Goal: Information Seeking & Learning: Understand process/instructions

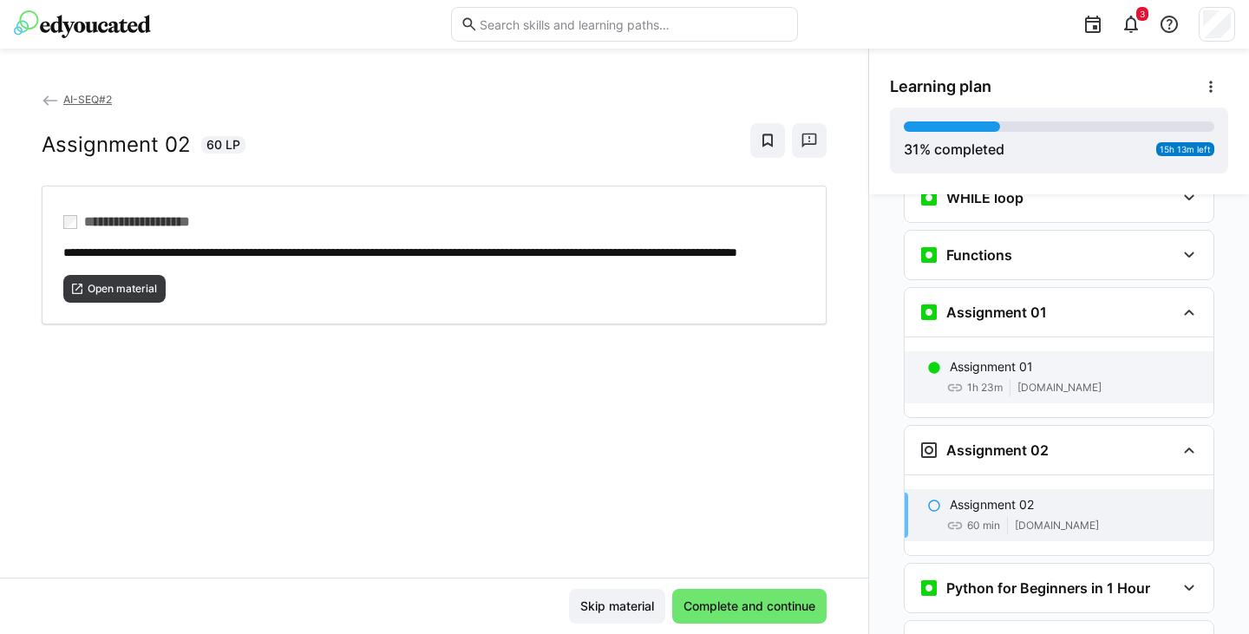
click at [988, 358] on p "Assignment 01" at bounding box center [991, 366] width 83 height 17
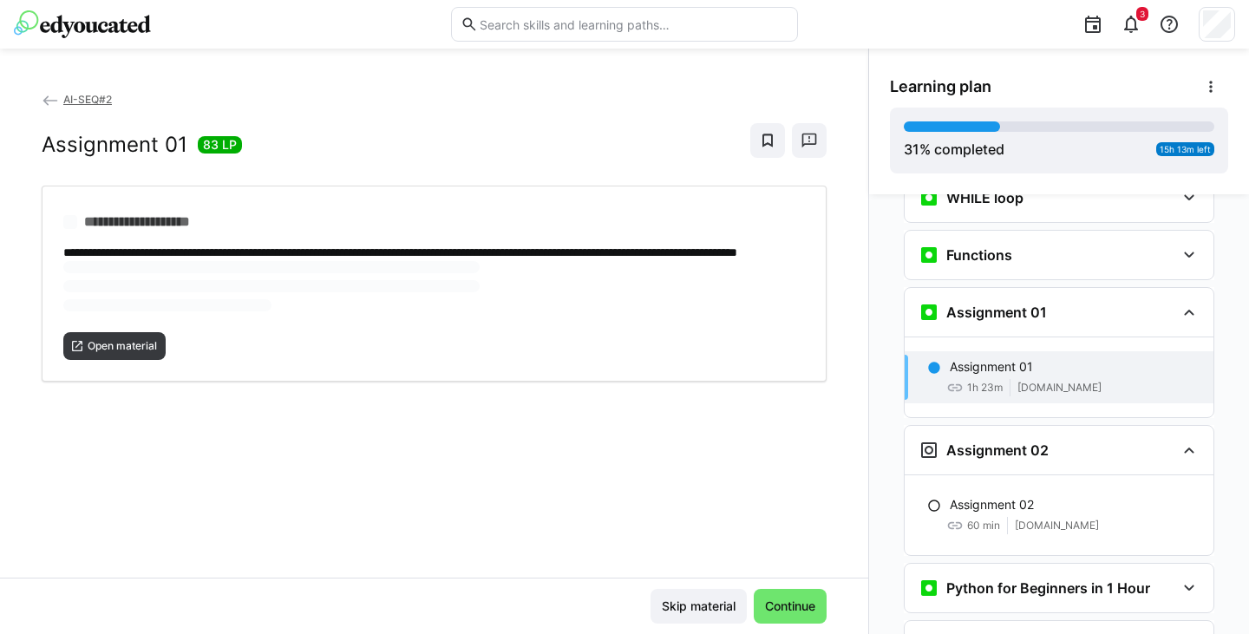
scroll to position [1386, 0]
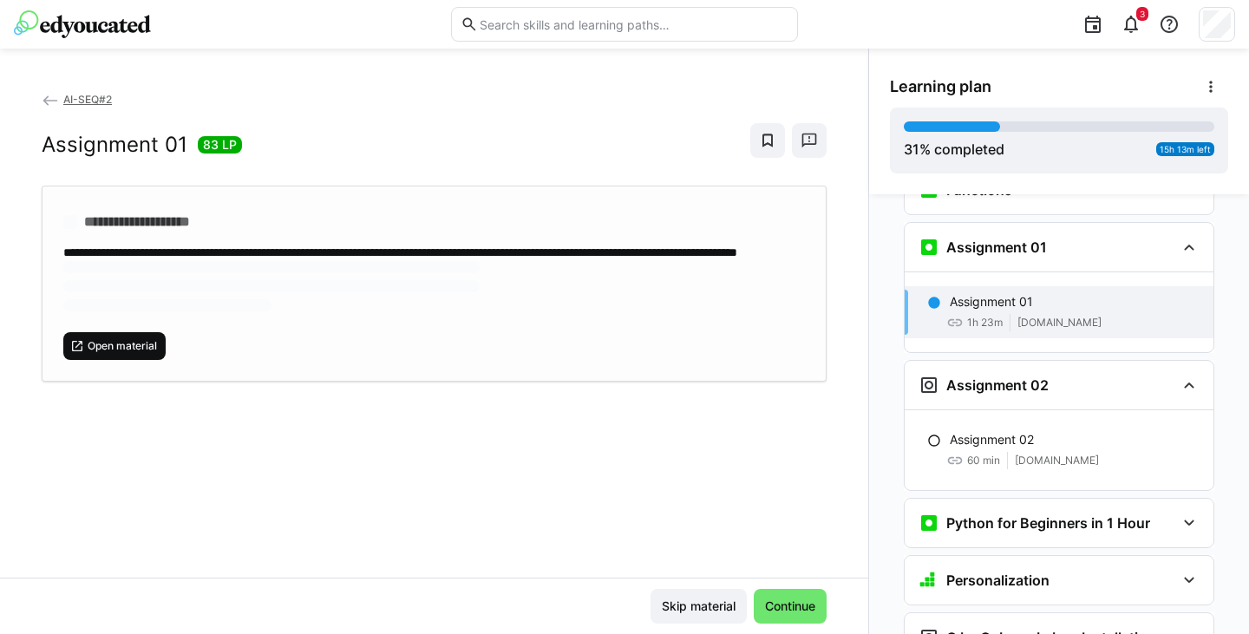
click at [146, 353] on span "Open material" at bounding box center [122, 346] width 73 height 14
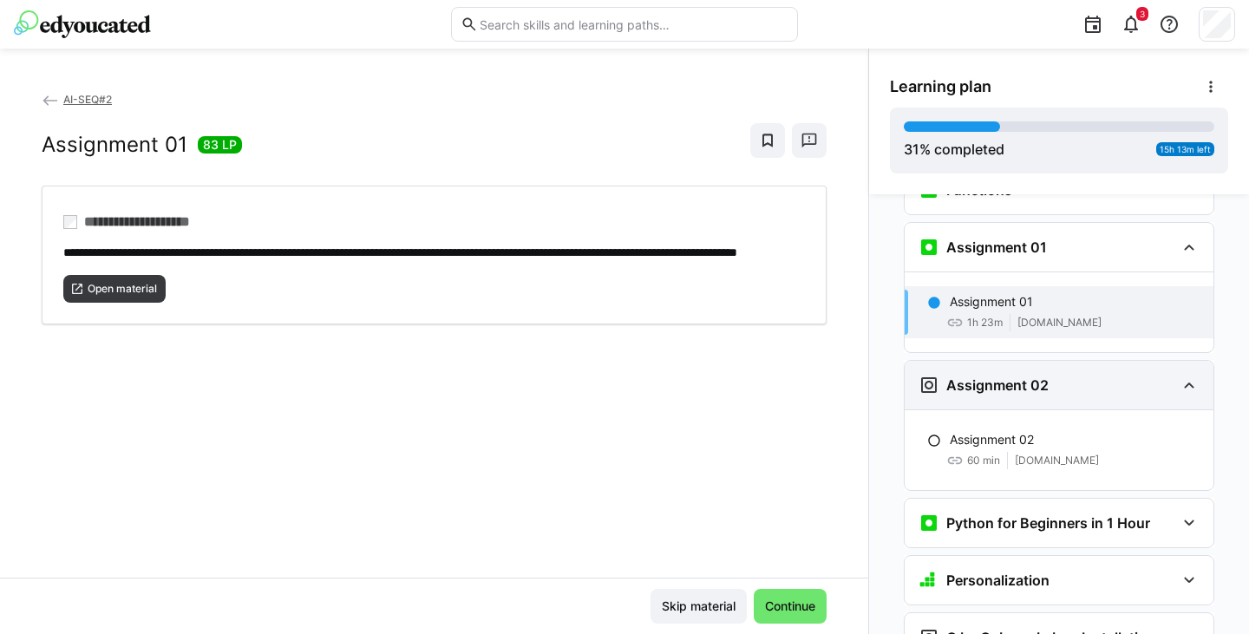
click at [997, 376] on h3 "Assignment 02" at bounding box center [997, 384] width 102 height 17
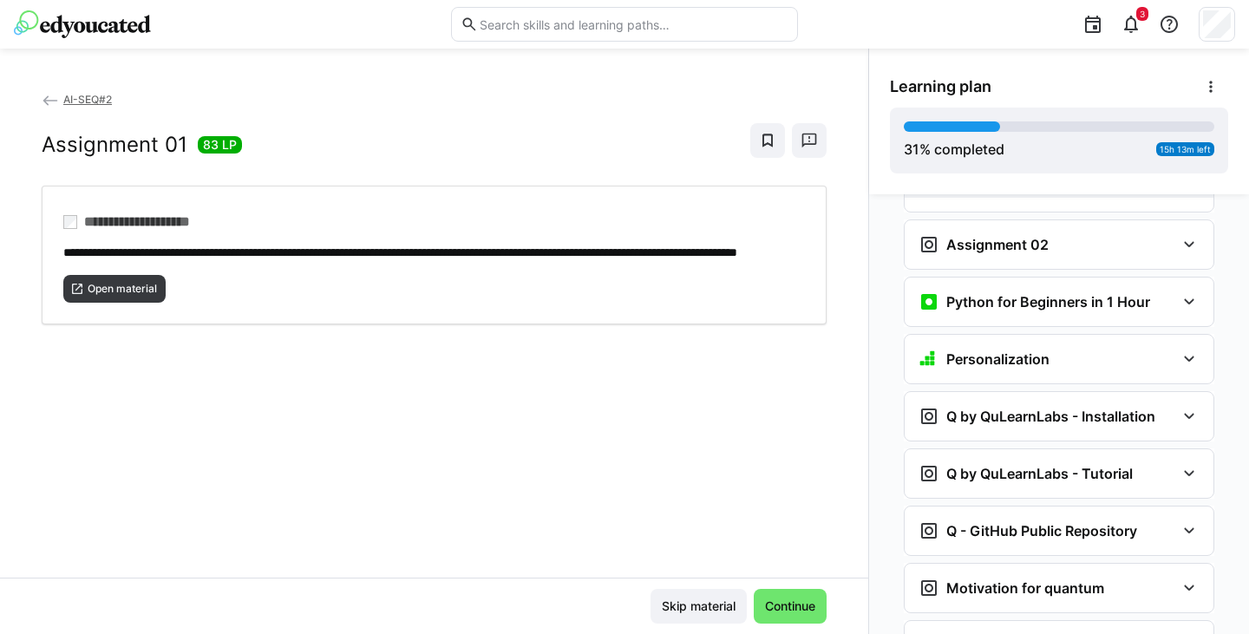
scroll to position [1507, 0]
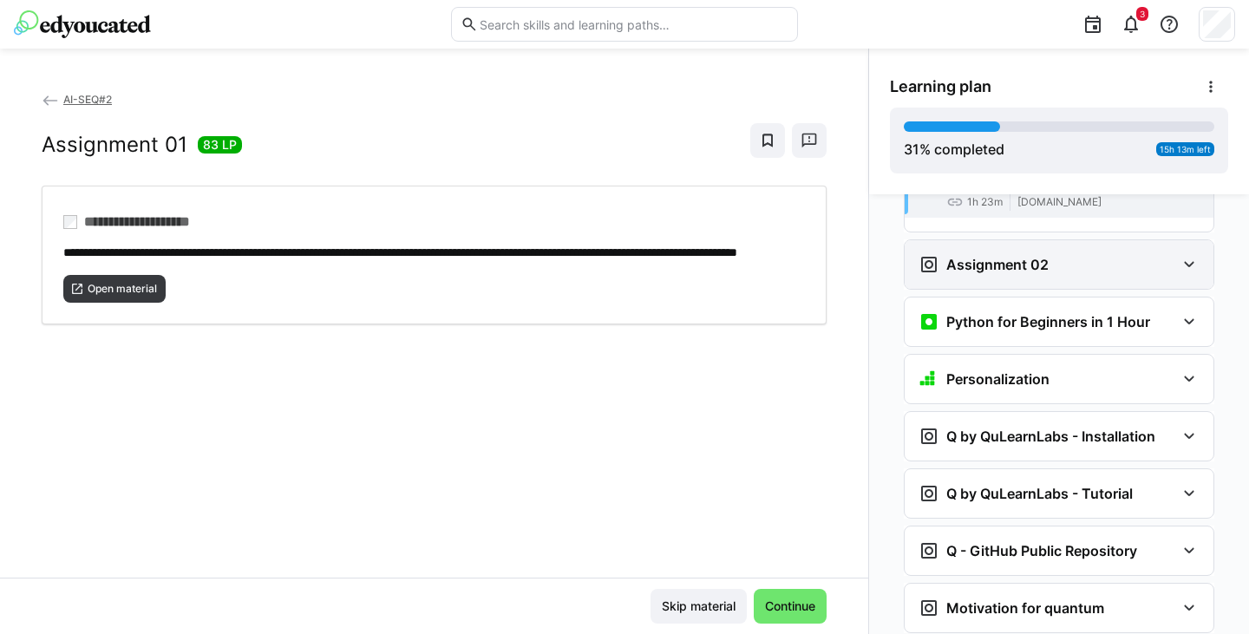
click at [990, 240] on div "Assignment 02" at bounding box center [1059, 264] width 309 height 49
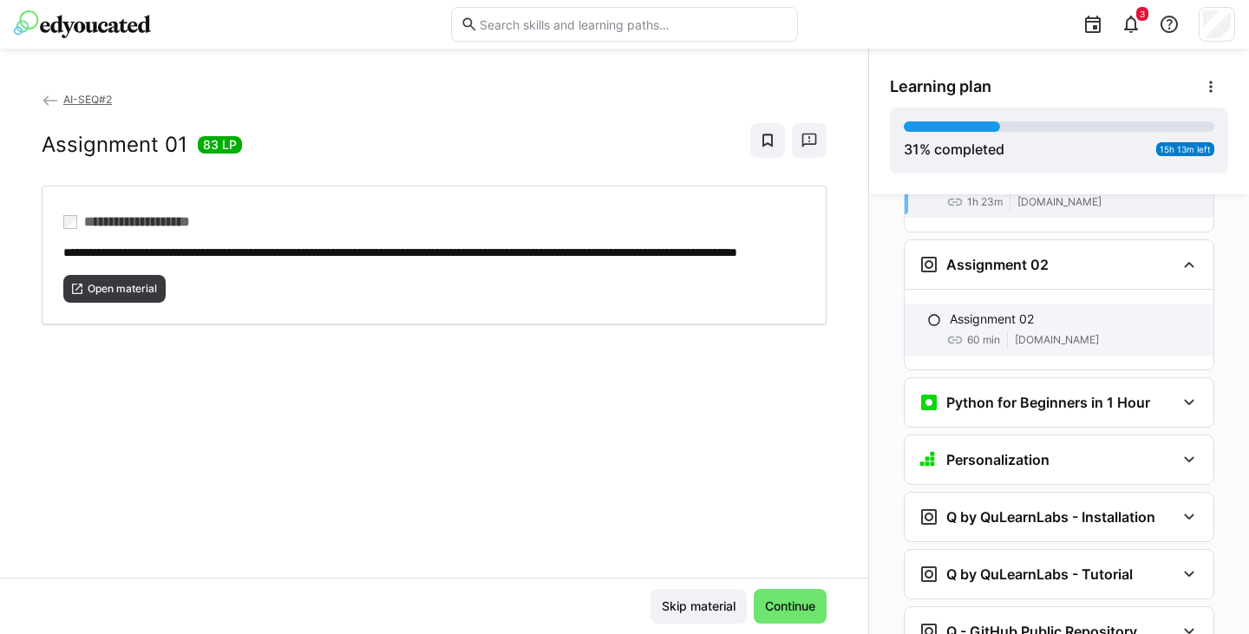
click at [982, 310] on p "Assignment 02" at bounding box center [992, 318] width 84 height 17
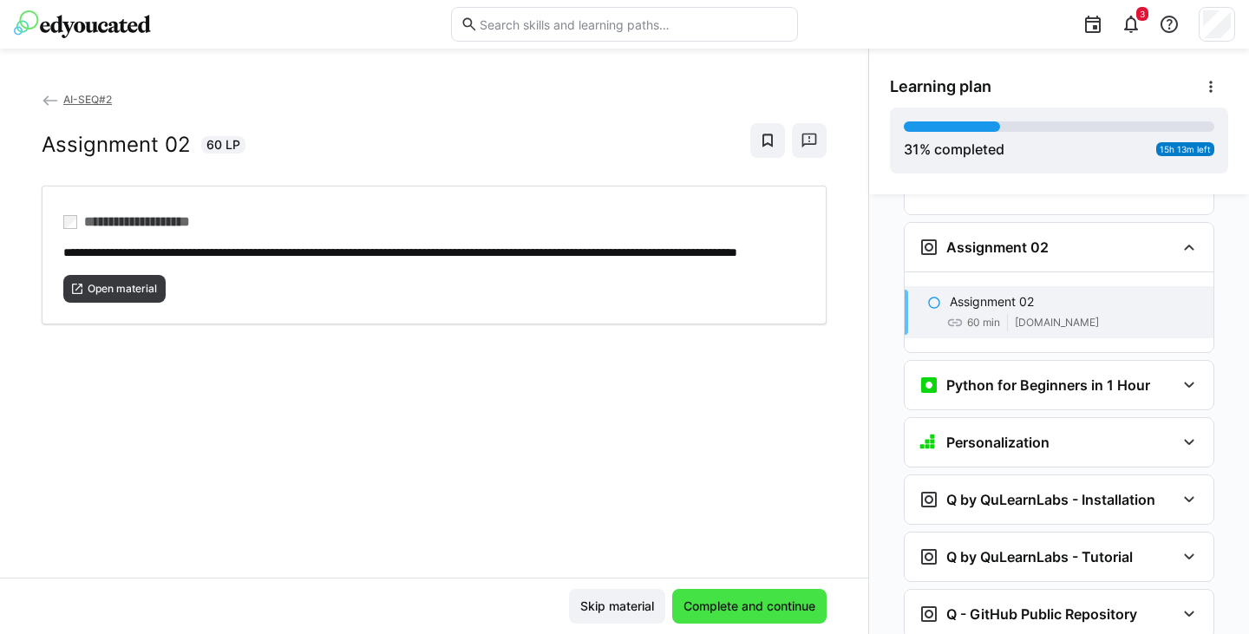
click at [716, 600] on span "Complete and continue" at bounding box center [749, 606] width 137 height 17
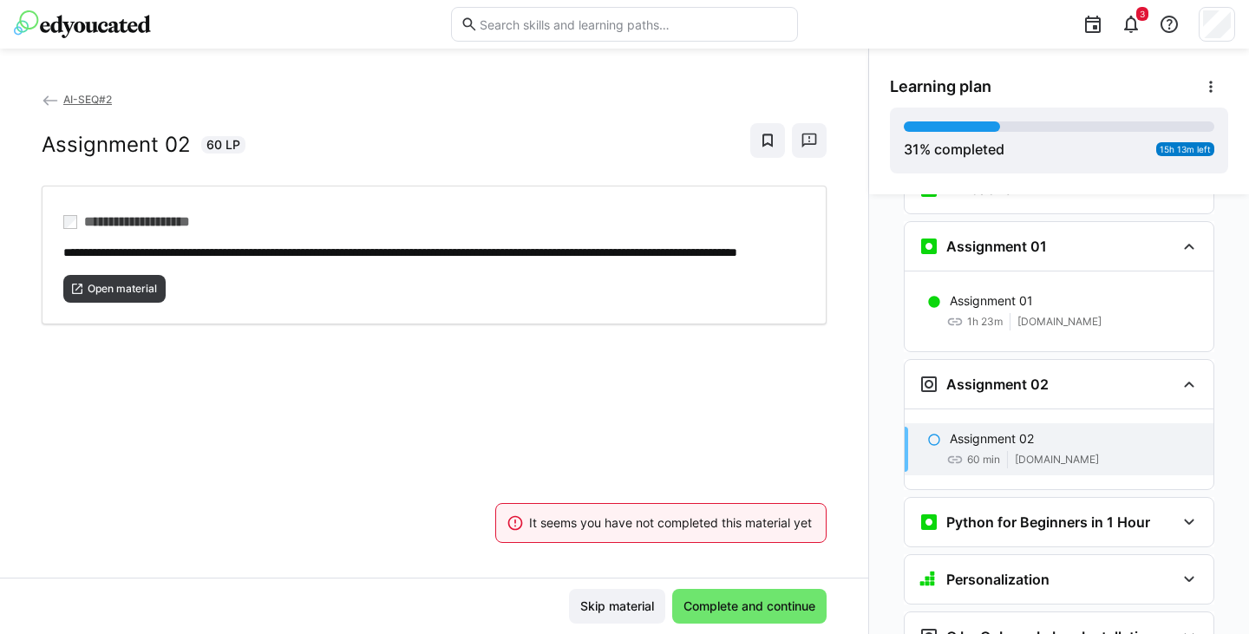
scroll to position [1386, 0]
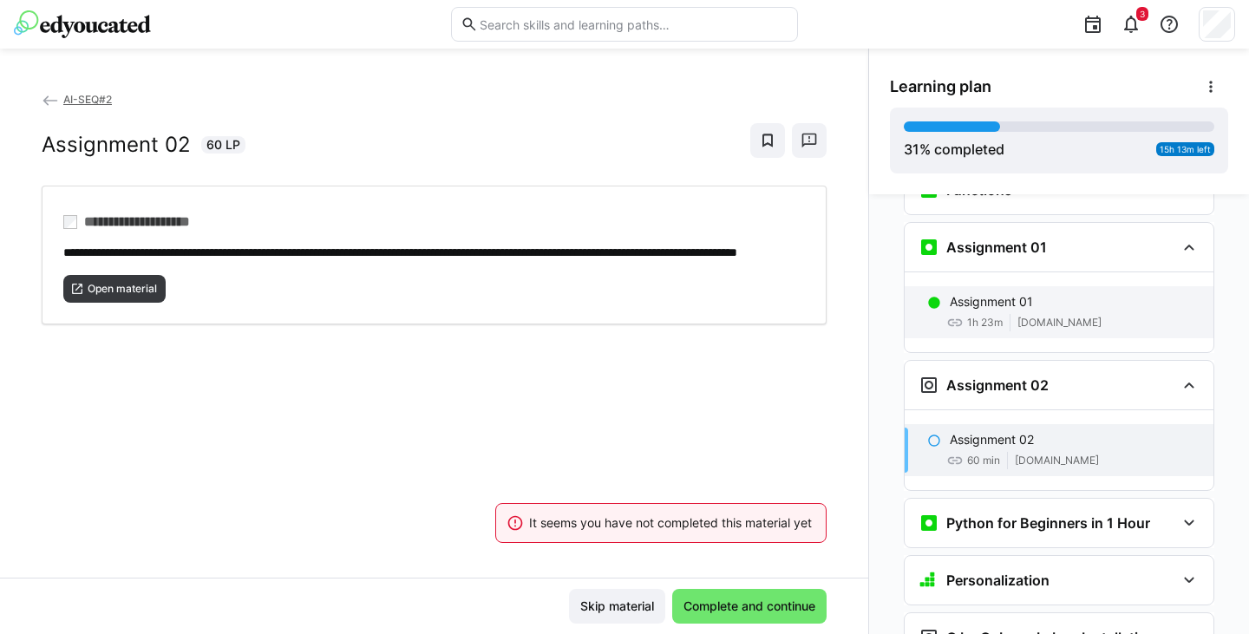
click at [991, 293] on p "Assignment 01" at bounding box center [991, 301] width 83 height 17
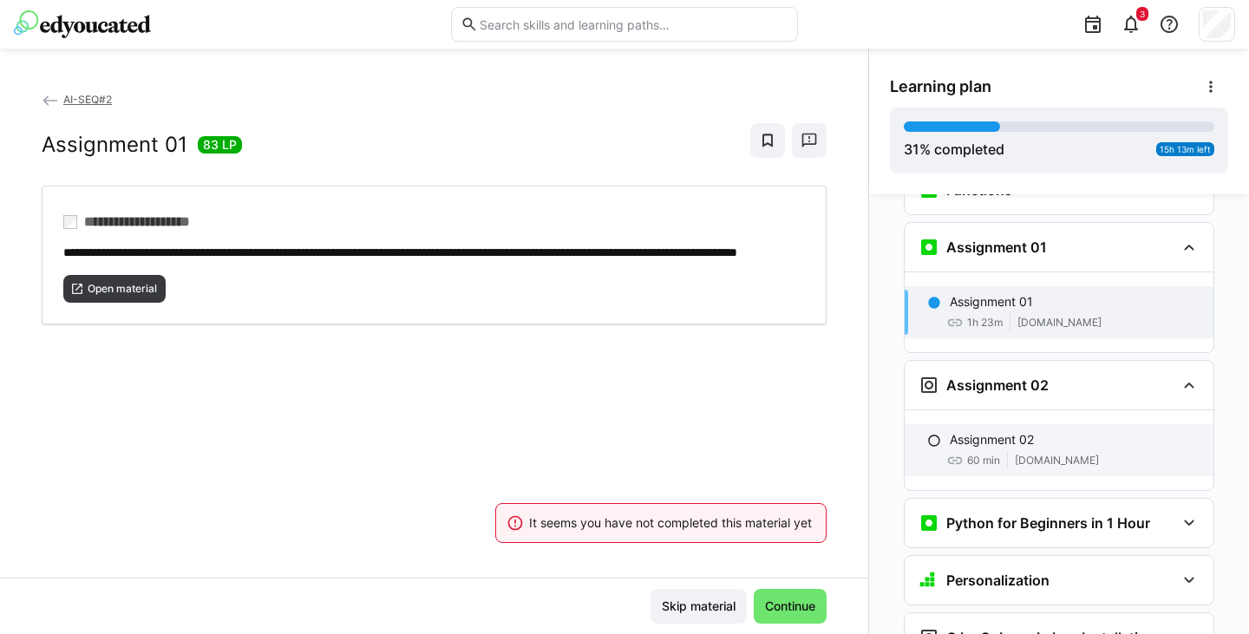
click at [1017, 431] on p "Assignment 02" at bounding box center [992, 439] width 84 height 17
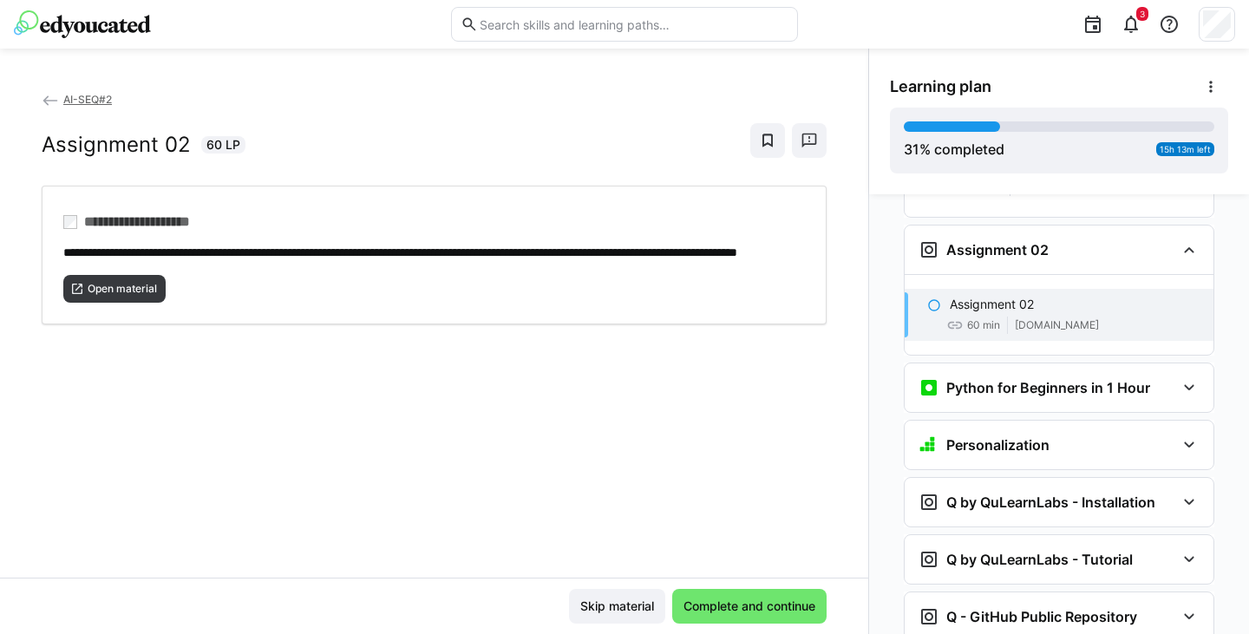
scroll to position [1524, 0]
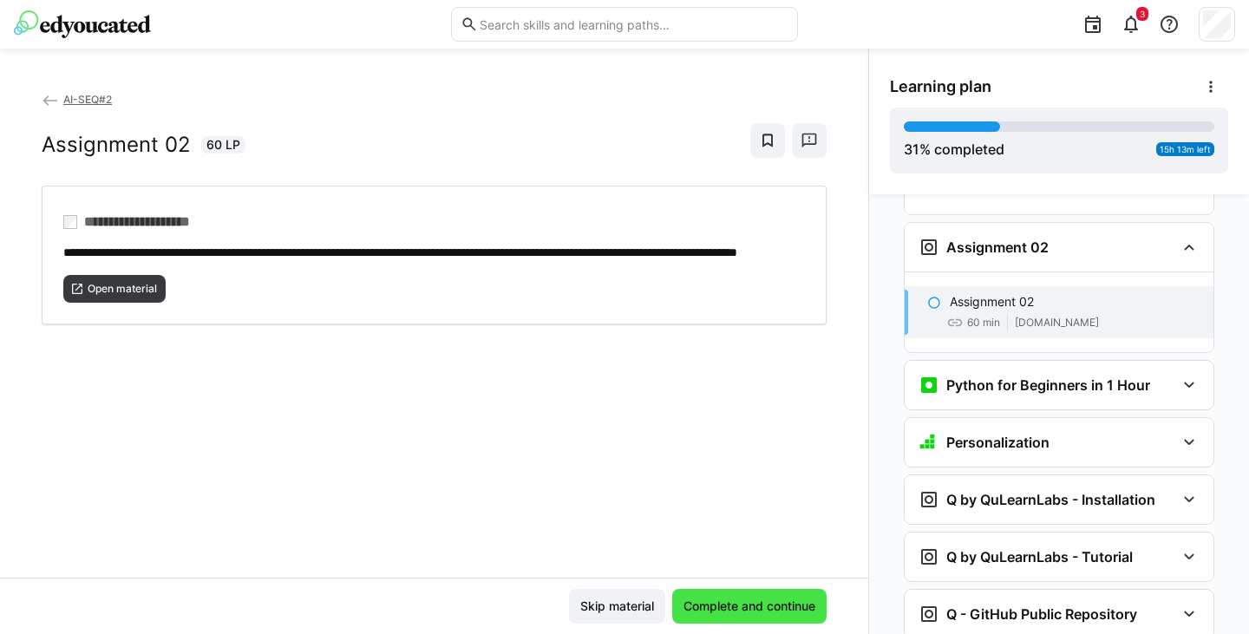
click at [703, 595] on span "Complete and continue" at bounding box center [749, 606] width 154 height 35
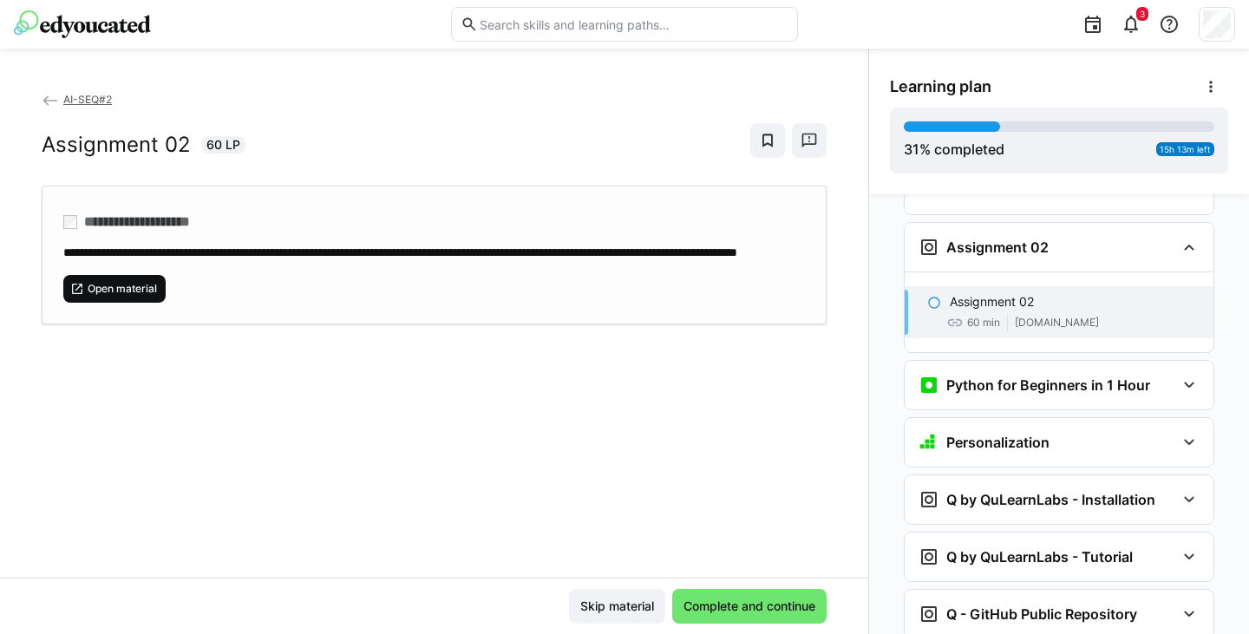
click at [127, 303] on span "Open material" at bounding box center [114, 289] width 102 height 28
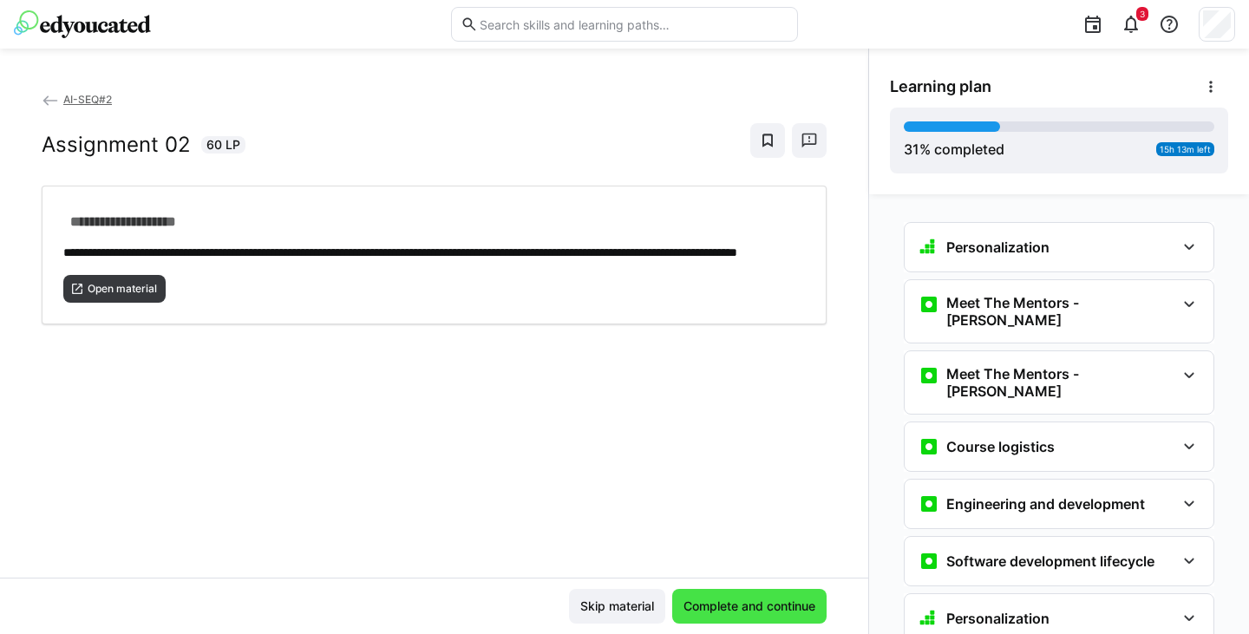
click at [730, 606] on span "Complete and continue" at bounding box center [749, 606] width 137 height 17
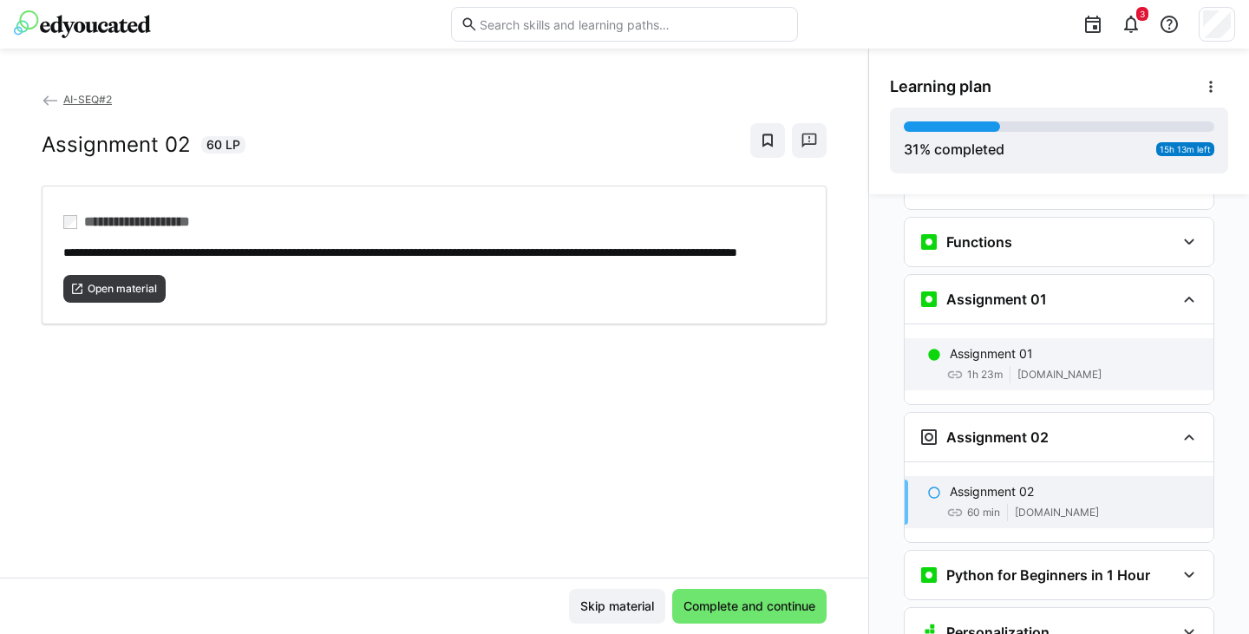
click at [930, 338] on div "Assignment 01 1h 23m classroom.github.com" at bounding box center [1059, 364] width 309 height 52
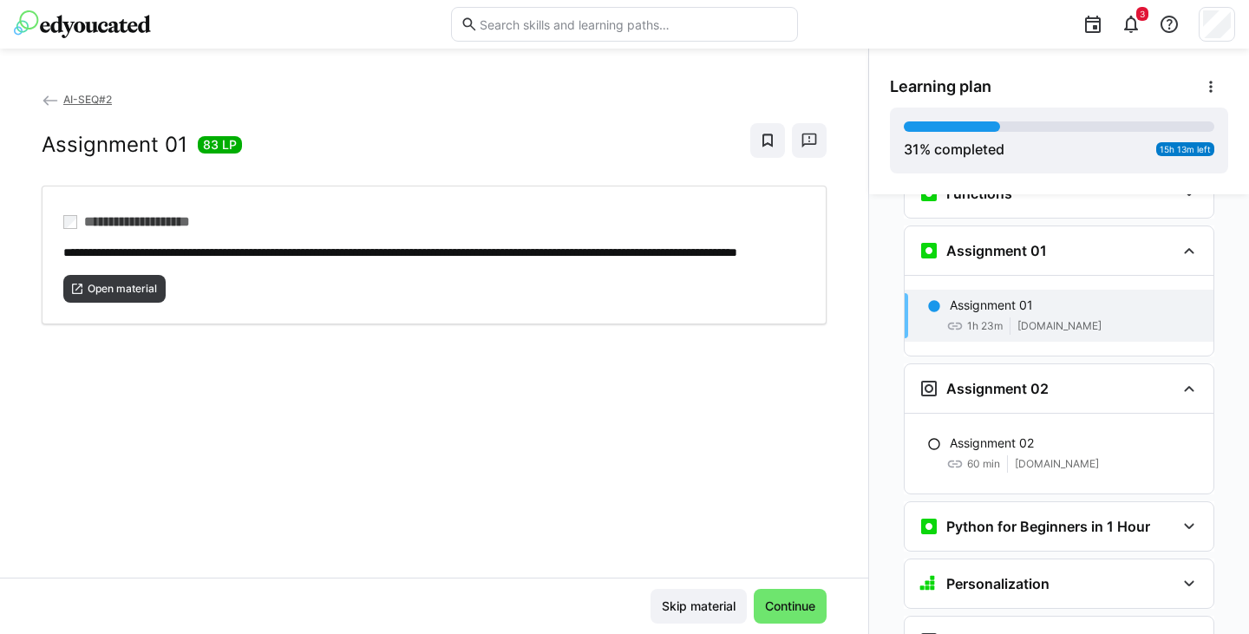
scroll to position [1386, 0]
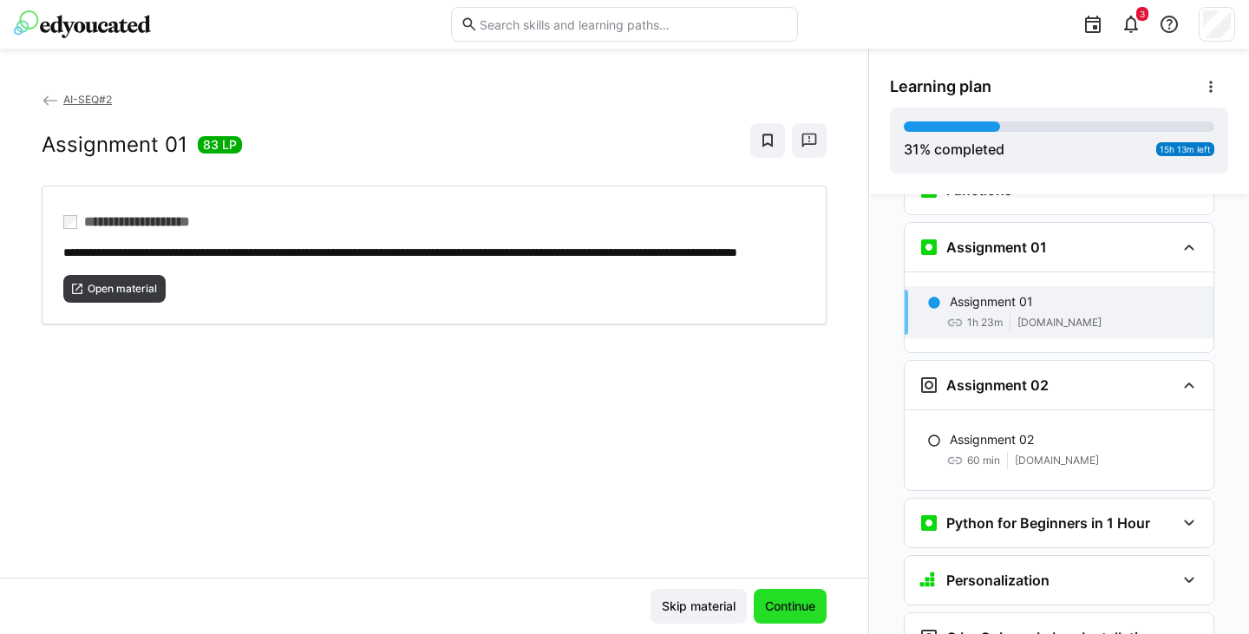
click at [769, 597] on span "Continue" at bounding box center [790, 606] width 73 height 35
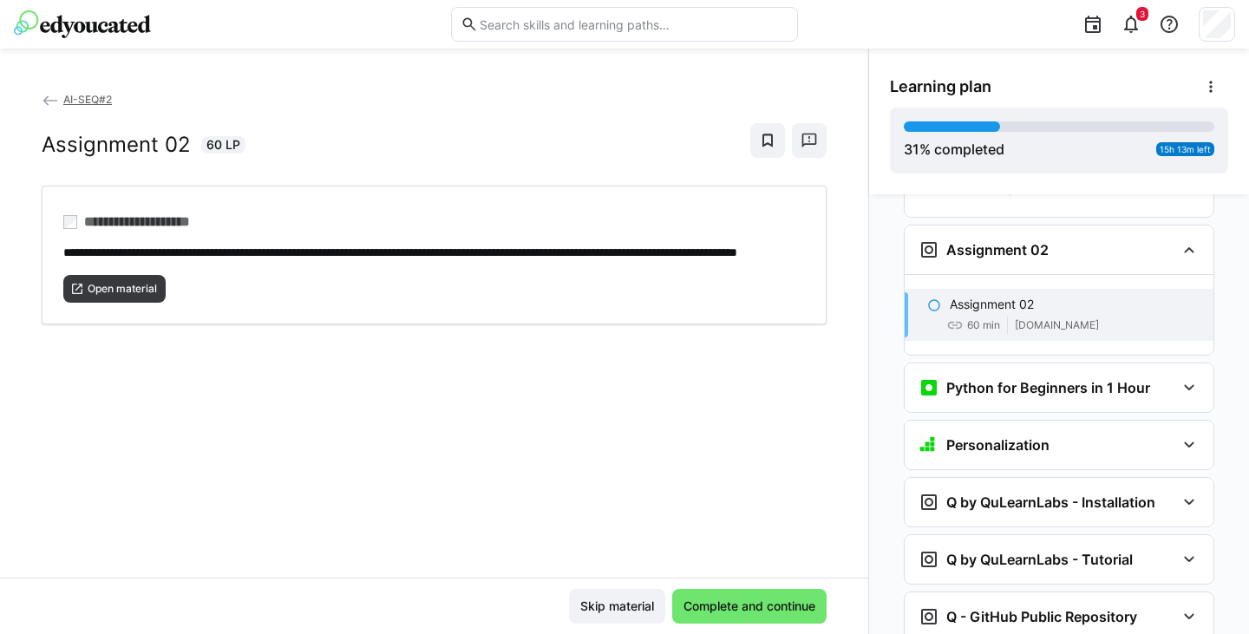
scroll to position [1524, 0]
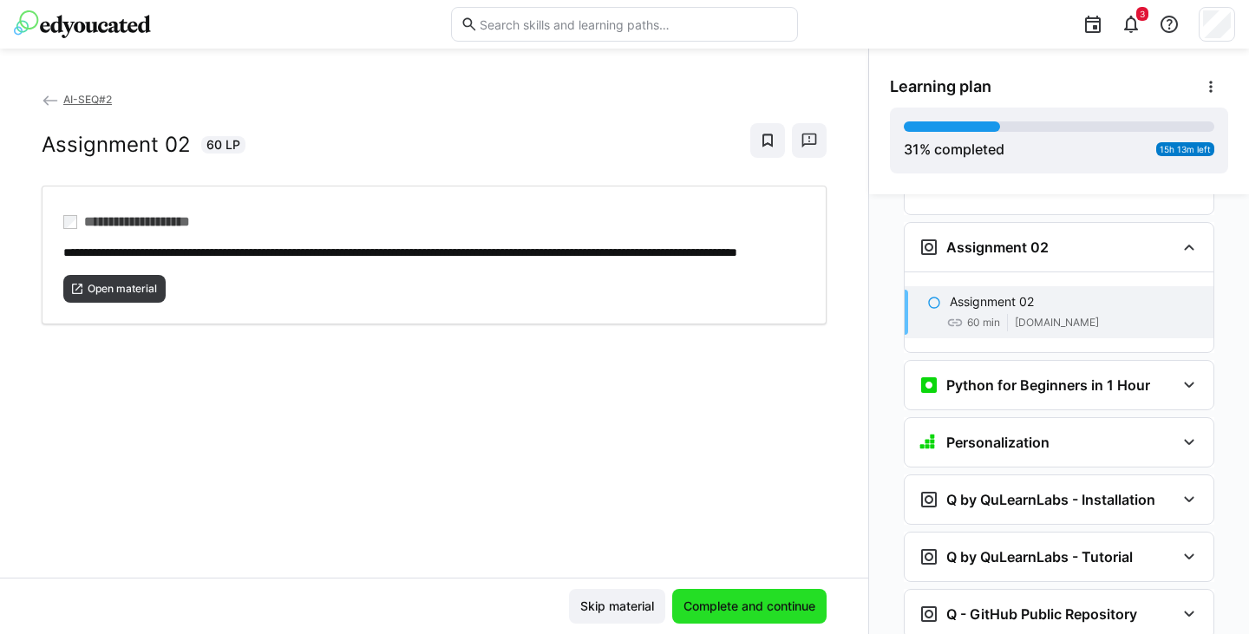
click at [769, 597] on span "Complete and continue" at bounding box center [749, 606] width 154 height 35
click at [660, 445] on div "**********" at bounding box center [434, 333] width 868 height 487
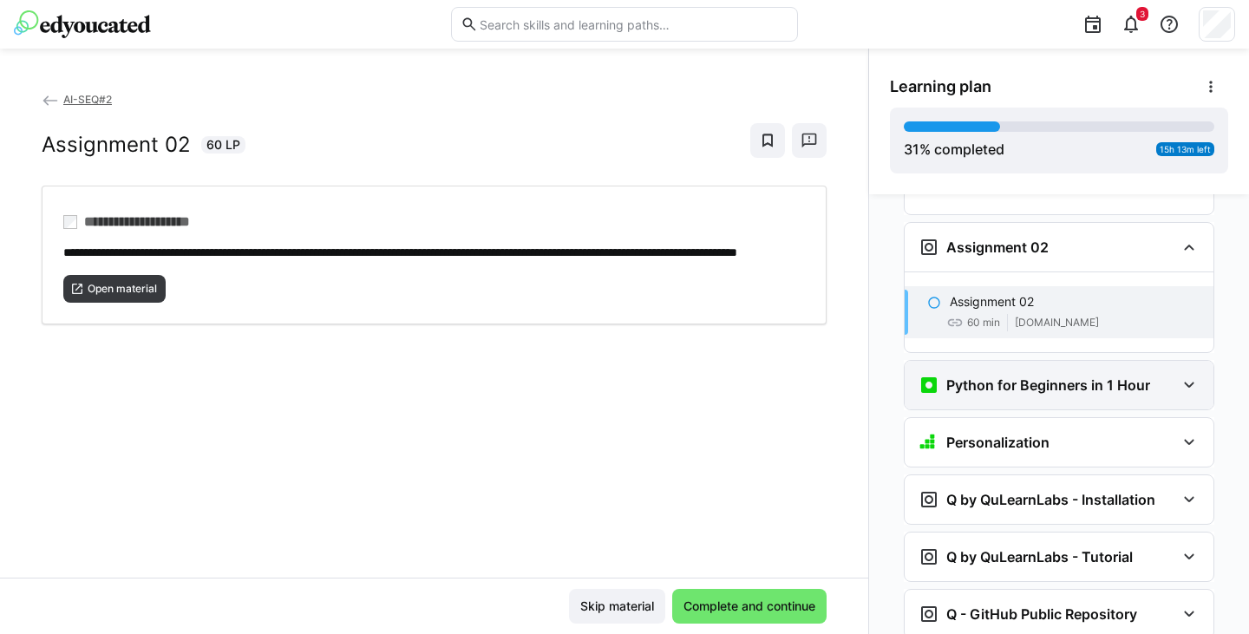
click at [1049, 376] on h3 "Python for Beginners in 1 Hour" at bounding box center [1048, 384] width 204 height 17
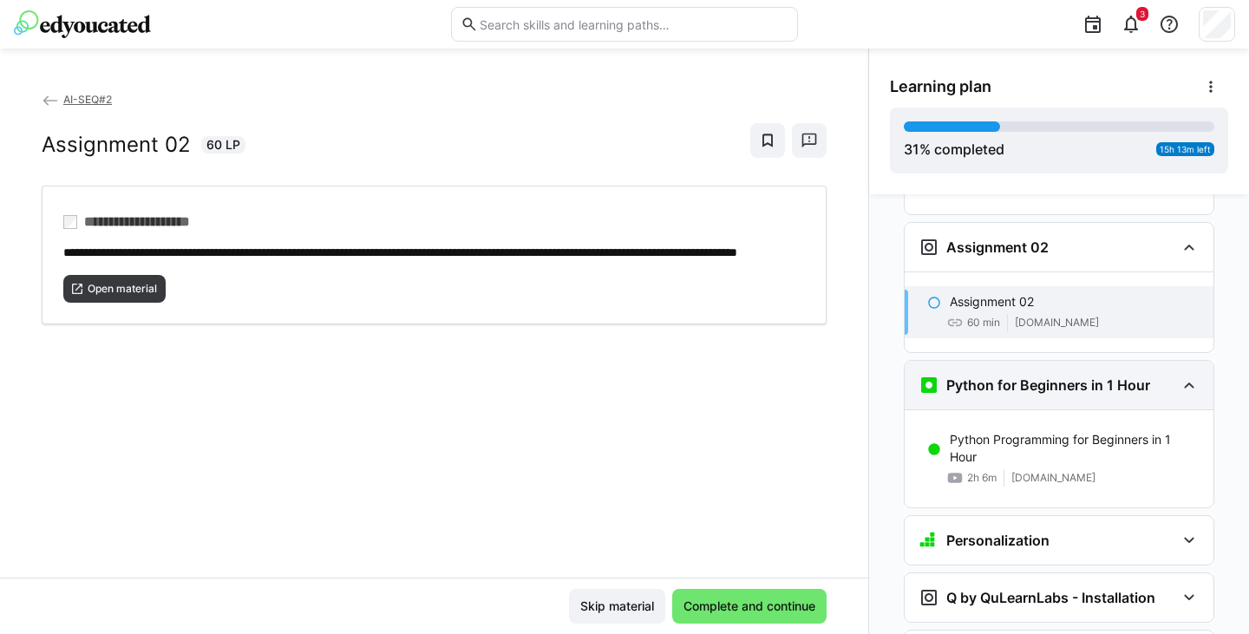
scroll to position [1628, 0]
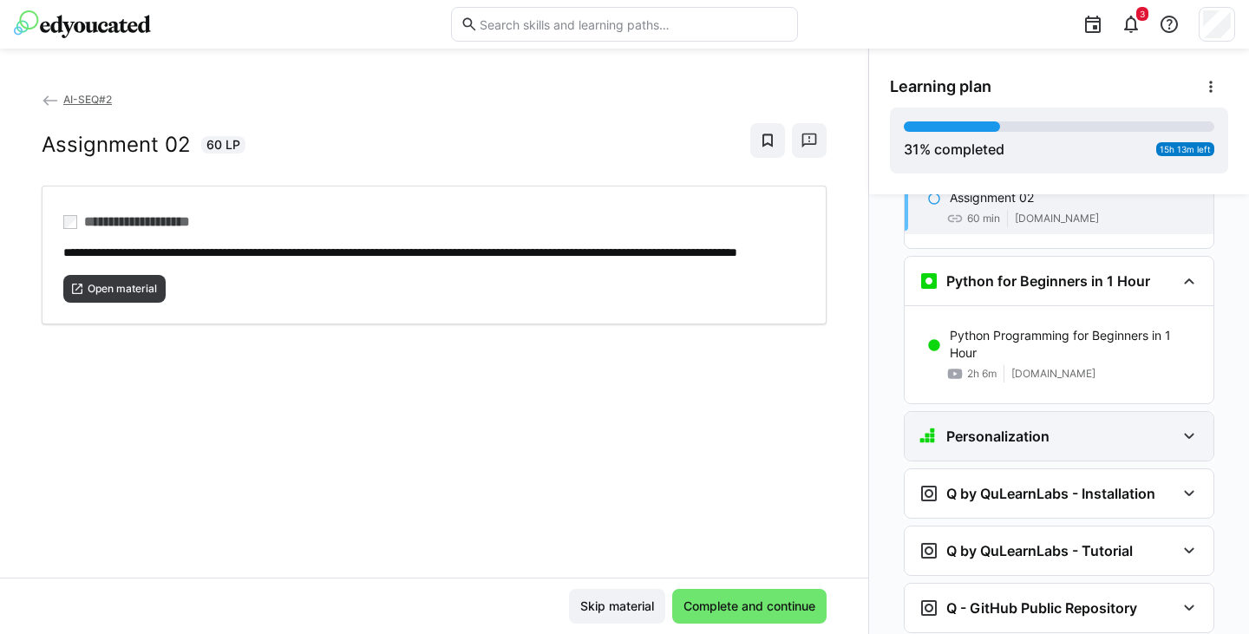
click at [1025, 428] on h3 "Personalization" at bounding box center [997, 436] width 103 height 17
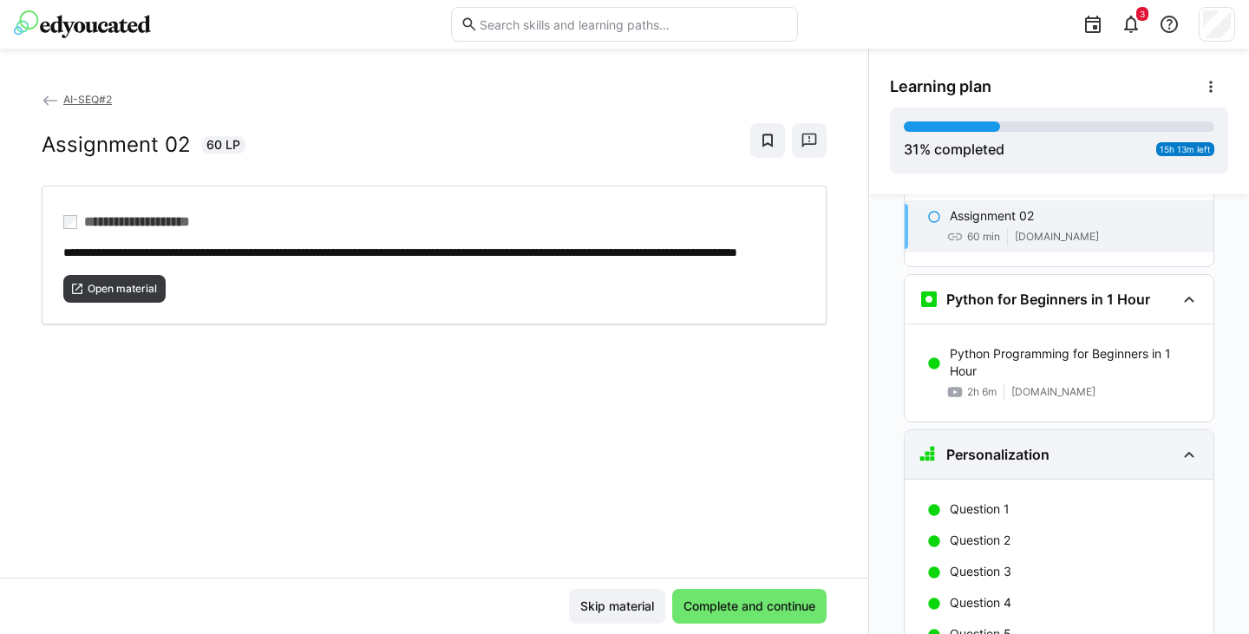
scroll to position [1609, 0]
click at [1026, 447] on h3 "Personalization" at bounding box center [997, 455] width 103 height 17
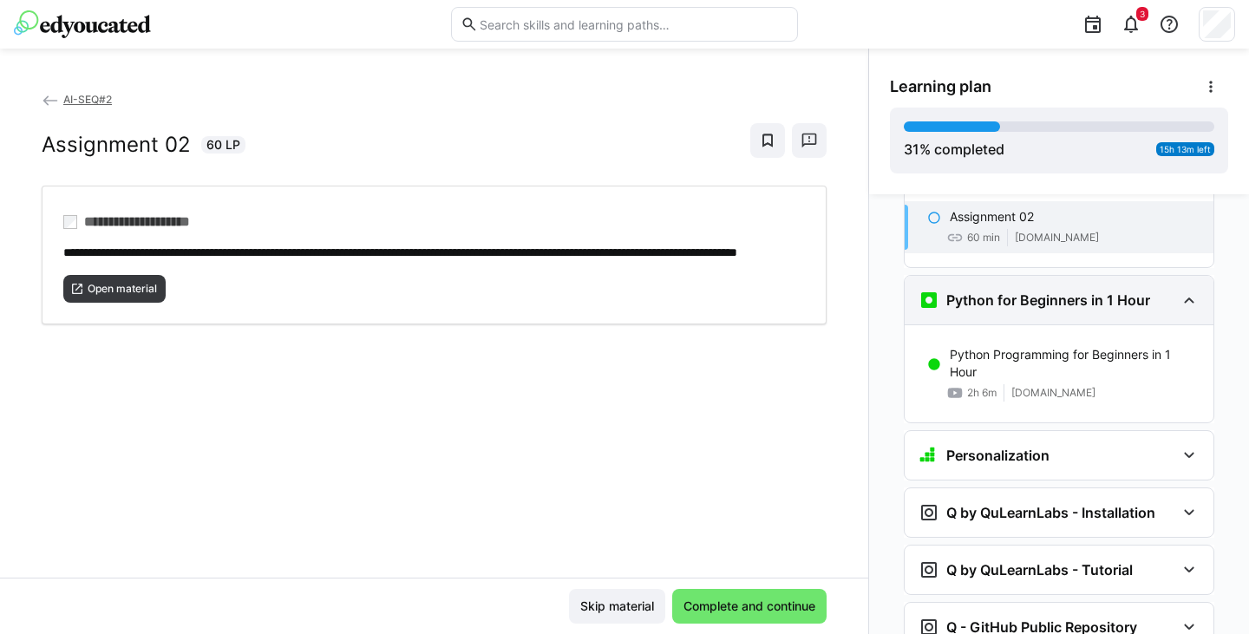
click at [1041, 283] on div "Python for Beginners in 1 Hour" at bounding box center [1059, 300] width 309 height 49
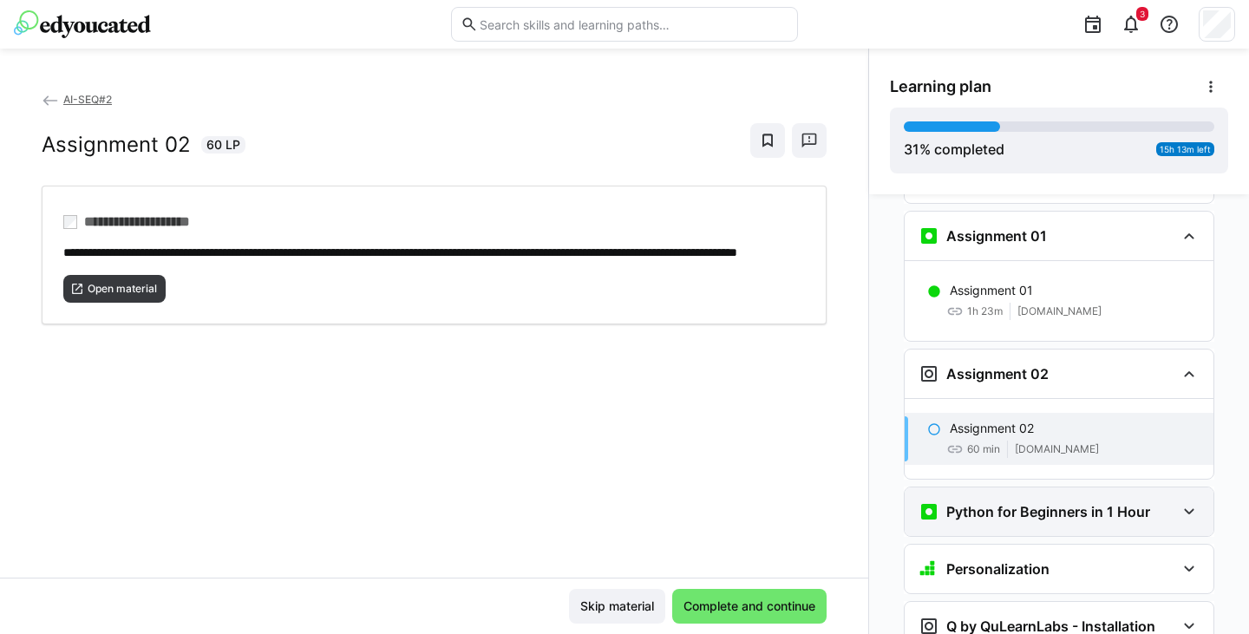
scroll to position [1384, 0]
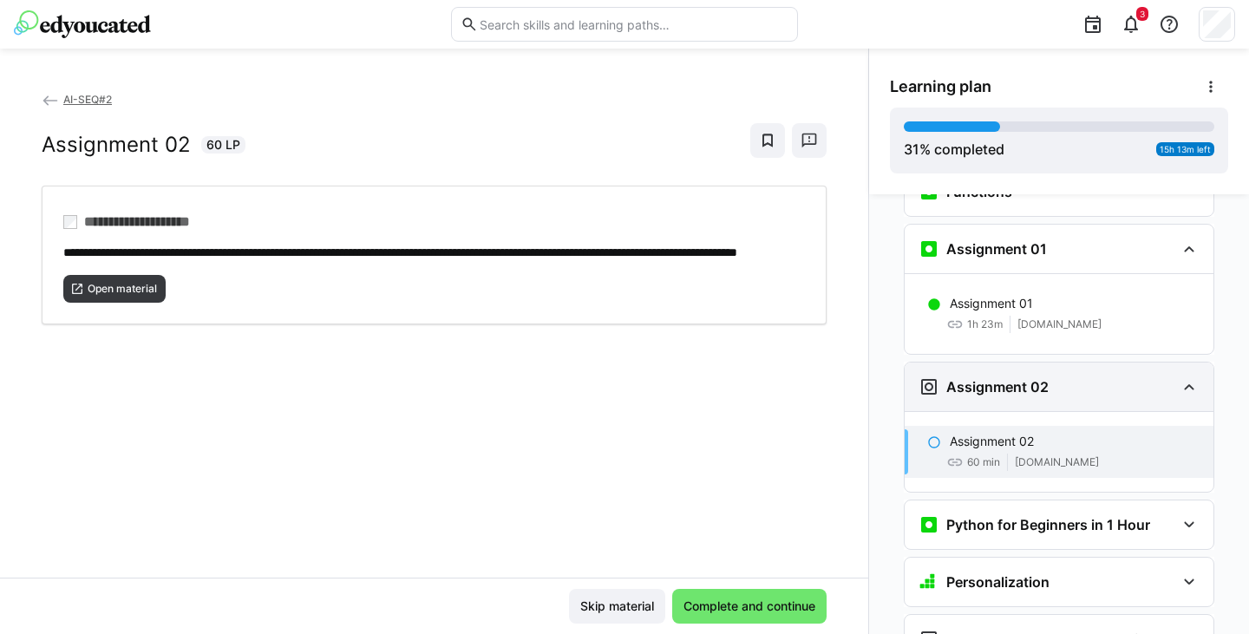
click at [1028, 378] on h3 "Assignment 02" at bounding box center [997, 386] width 102 height 17
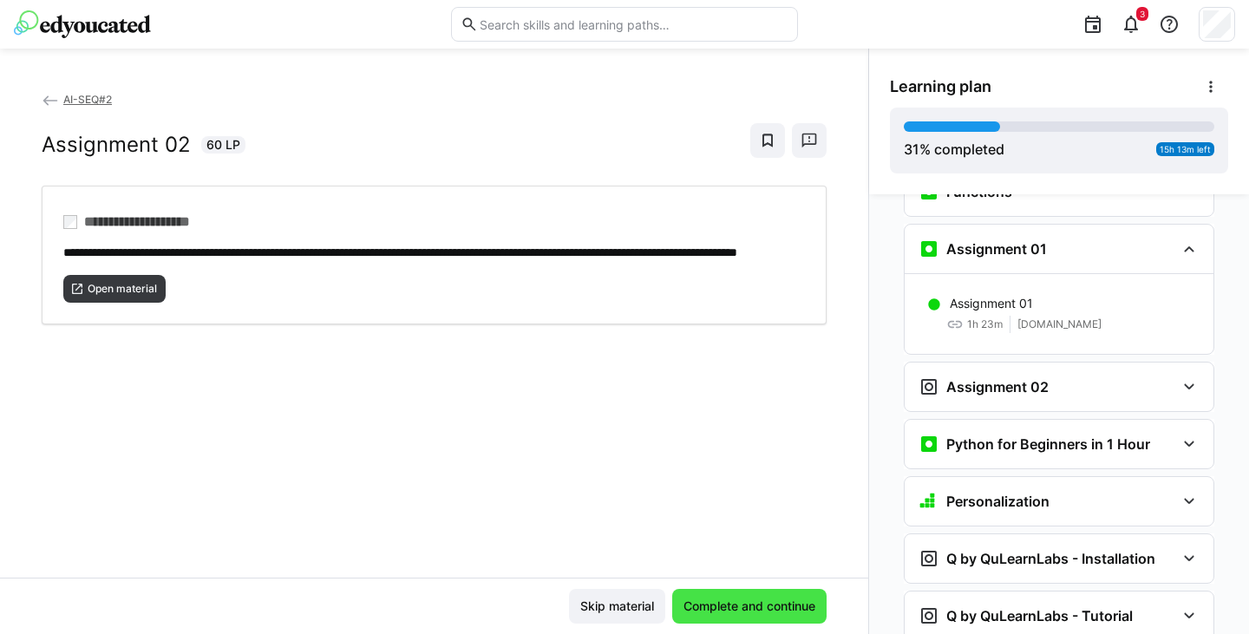
click at [727, 613] on span "Complete and continue" at bounding box center [749, 606] width 137 height 17
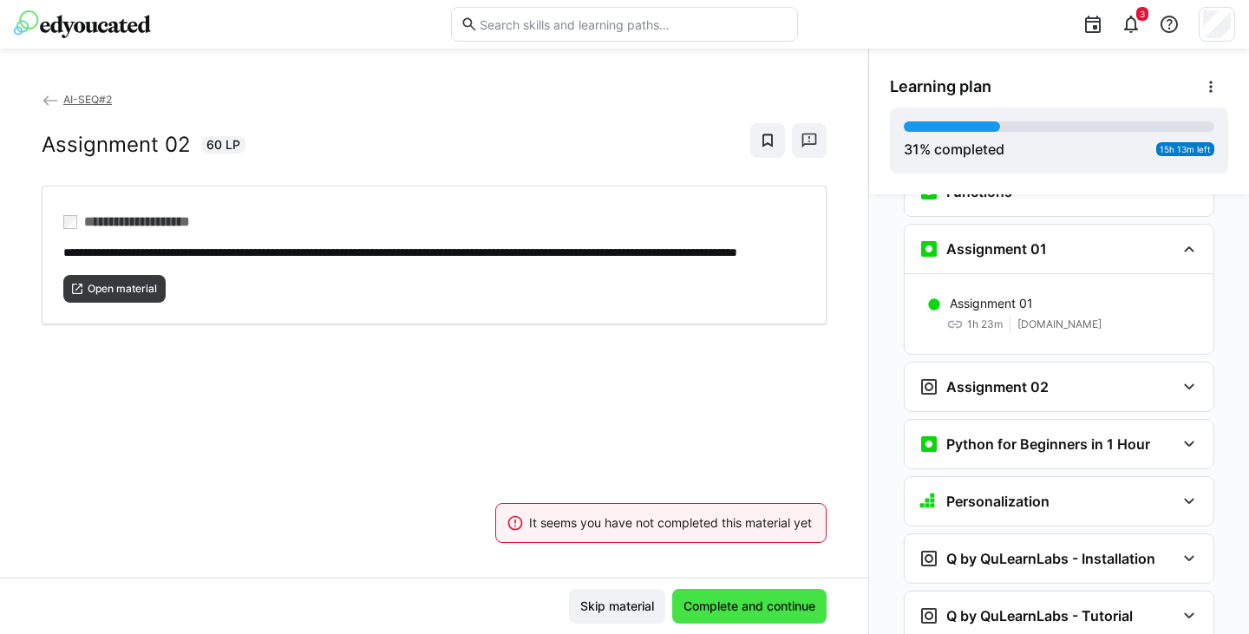
click at [722, 604] on span "Complete and continue" at bounding box center [749, 606] width 137 height 17
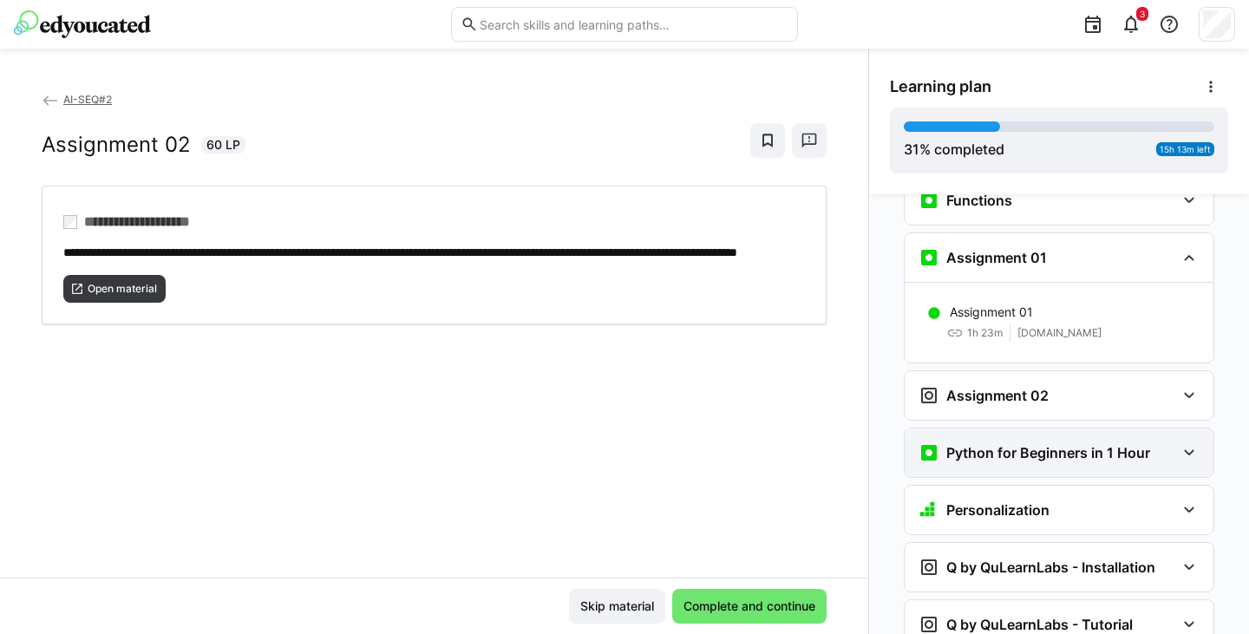
scroll to position [1376, 0]
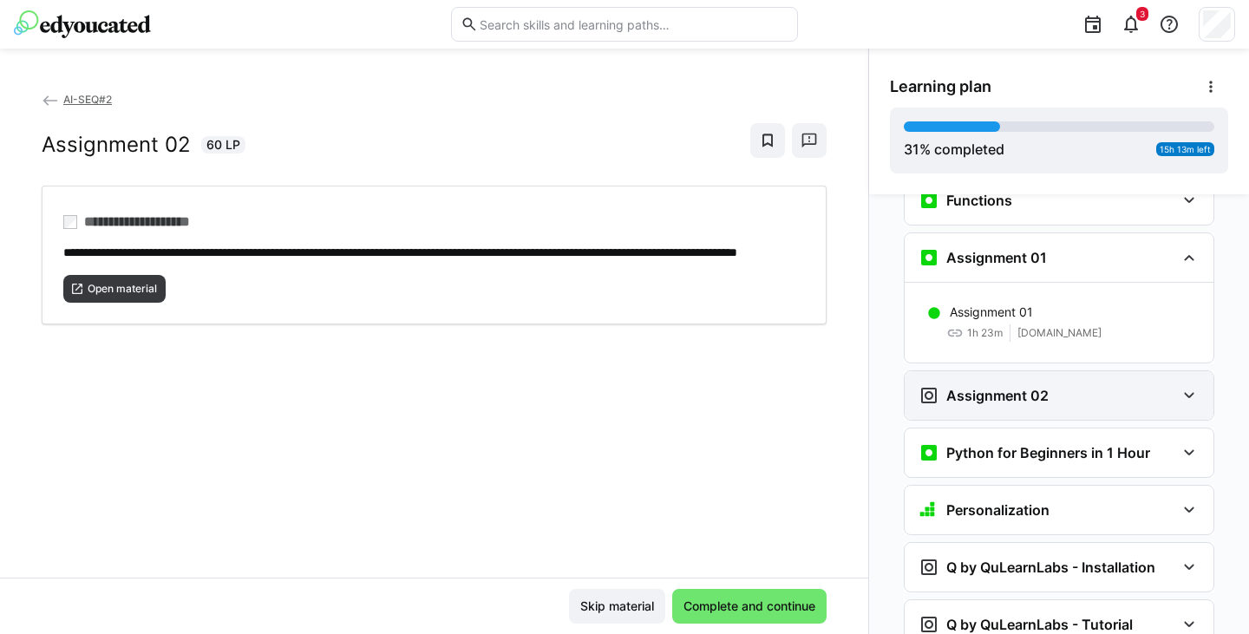
click at [977, 387] on h3 "Assignment 02" at bounding box center [997, 395] width 102 height 17
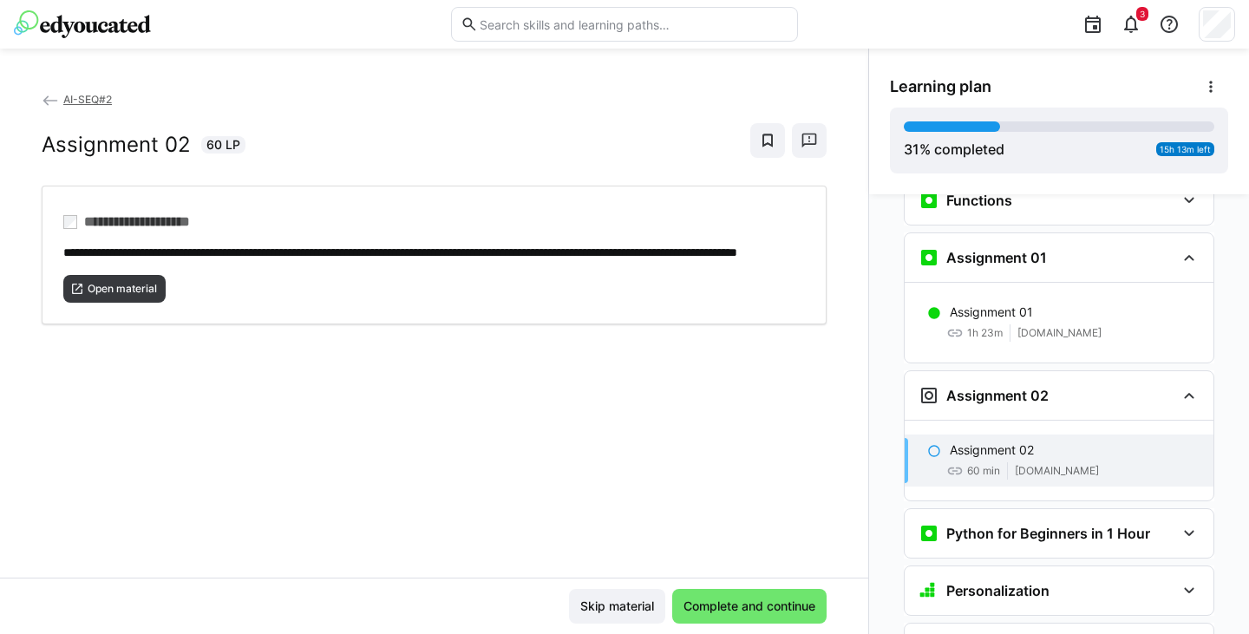
click at [938, 435] on div "Assignment 02 60 min classroom.github.com" at bounding box center [1059, 461] width 309 height 52
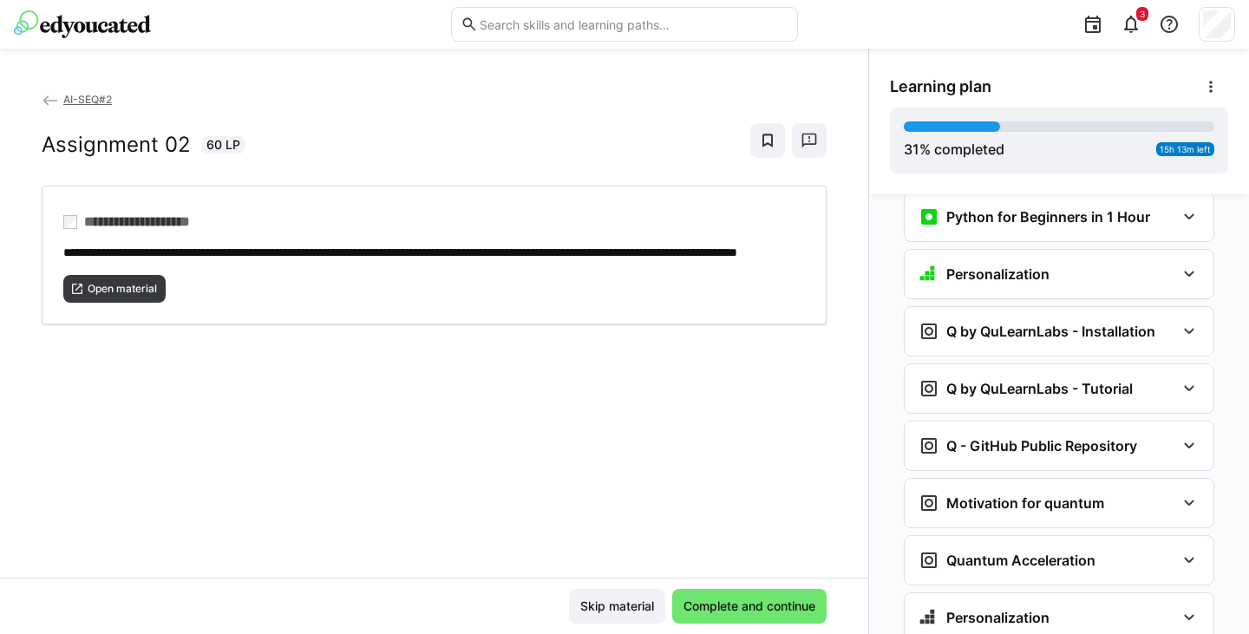
scroll to position [1693, 0]
click at [981, 306] on div "Q by QuLearnLabs - Installation" at bounding box center [1059, 330] width 309 height 49
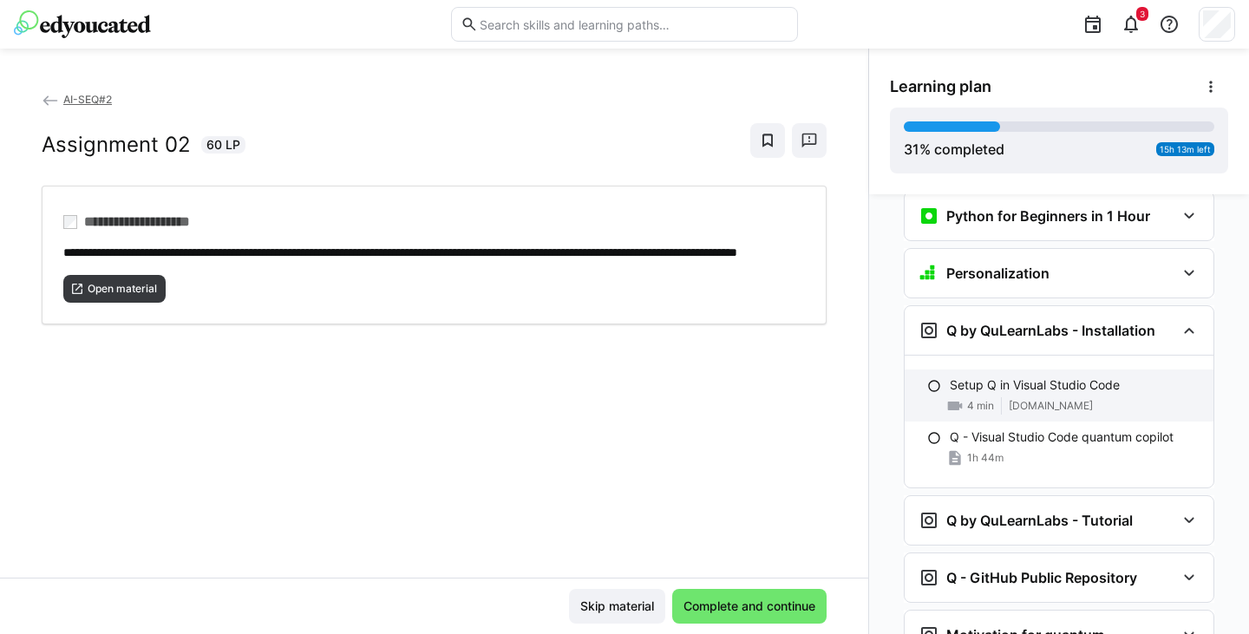
click at [998, 376] on p "Setup Q in Visual Studio Code" at bounding box center [1035, 384] width 170 height 17
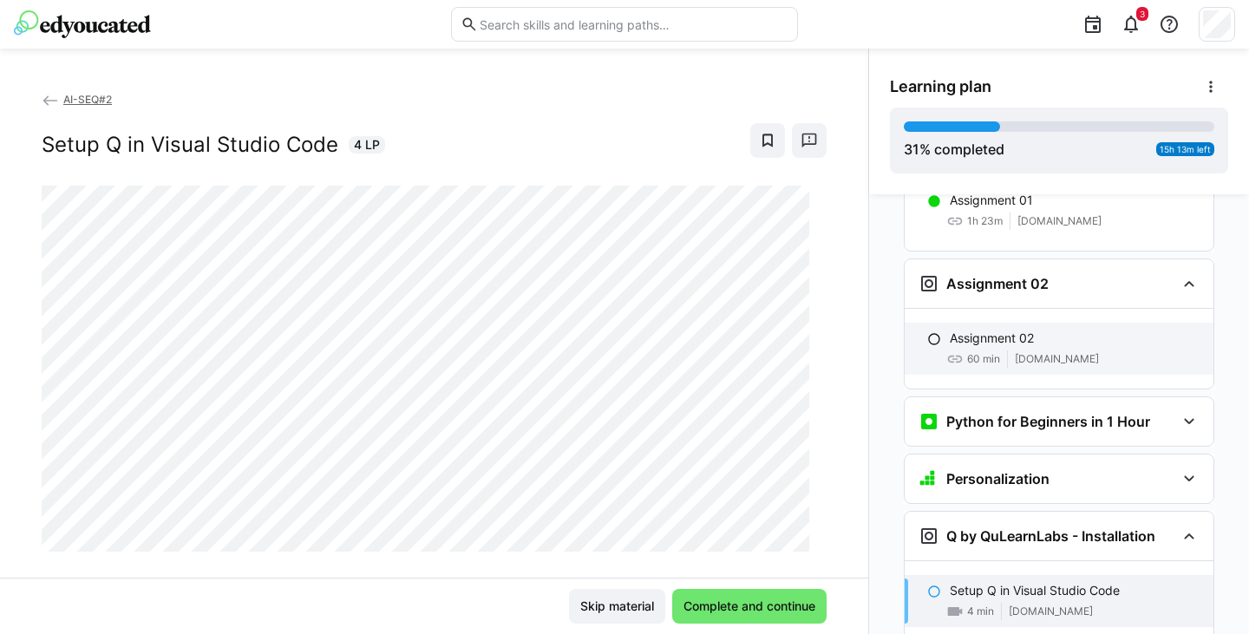
scroll to position [1487, 0]
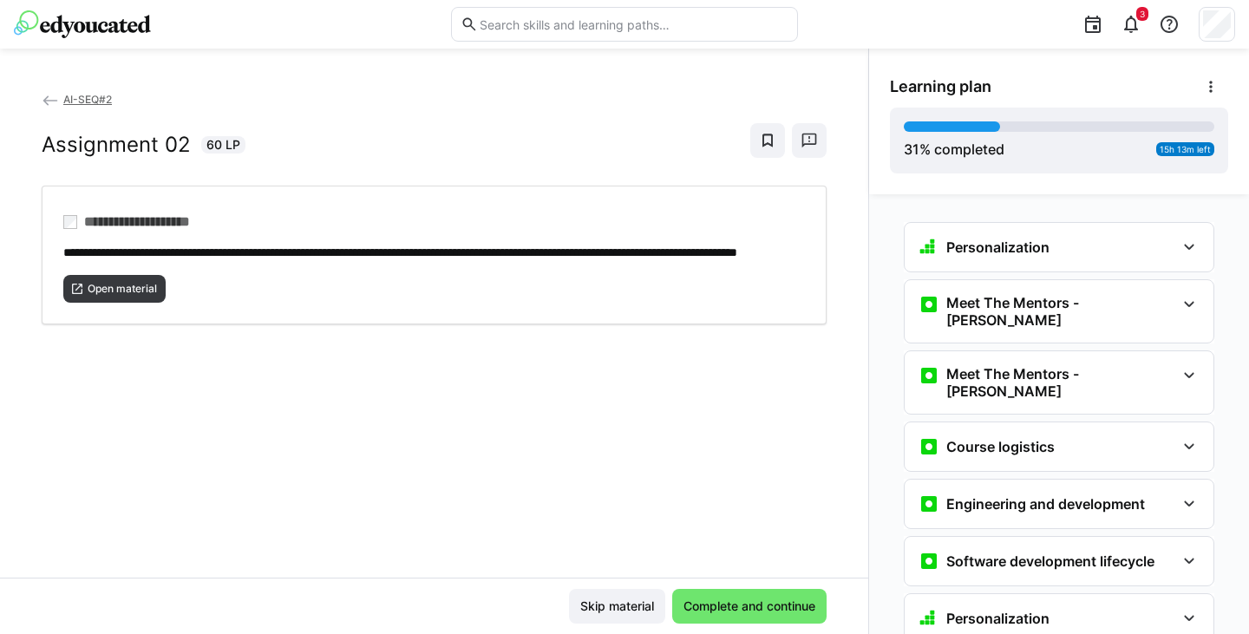
scroll to position [1443, 0]
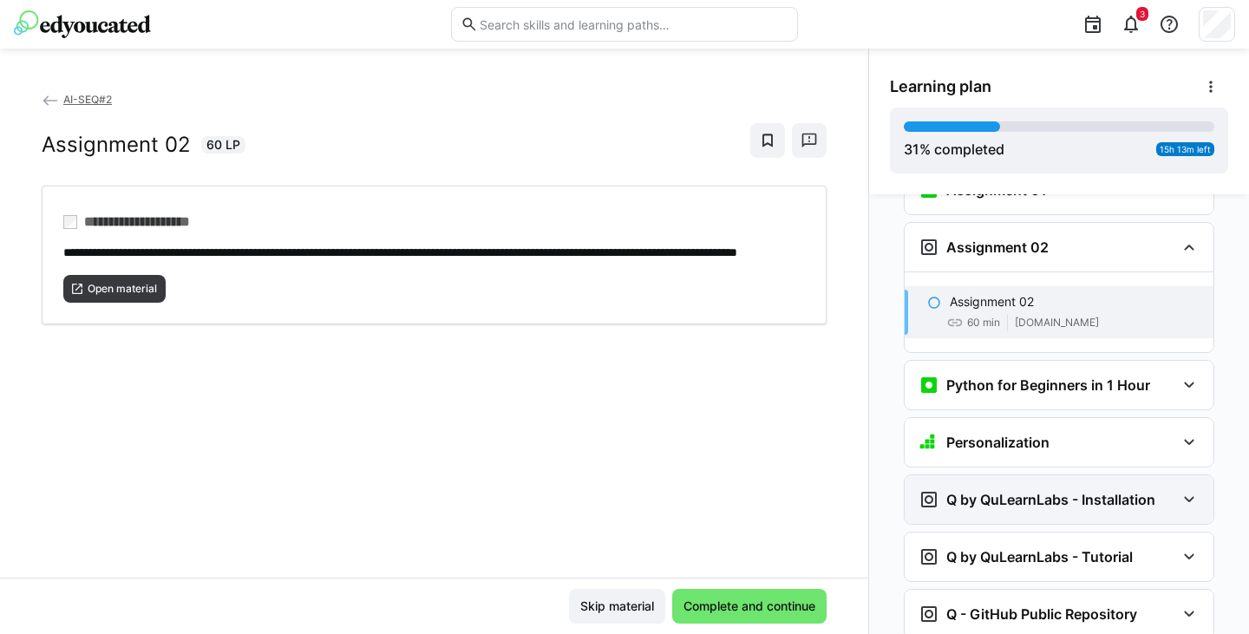
click at [990, 491] on h3 "Q by QuLearnLabs - Installation" at bounding box center [1050, 499] width 209 height 17
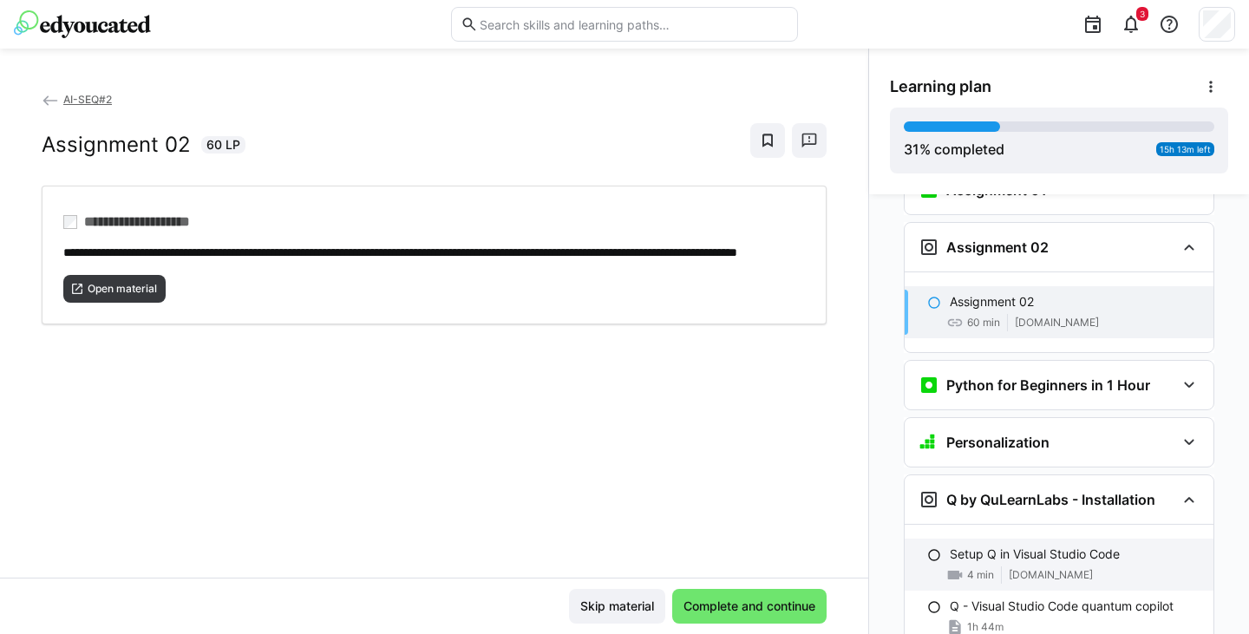
click at [1009, 546] on p "Setup Q in Visual Studio Code" at bounding box center [1035, 554] width 170 height 17
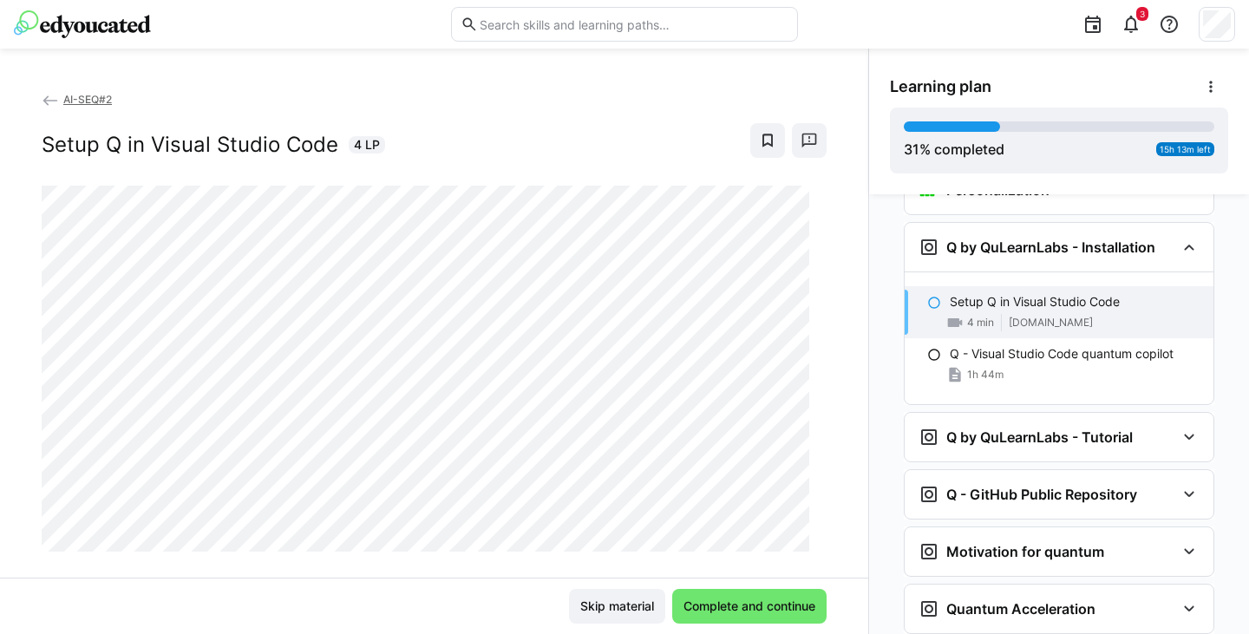
scroll to position [29, 0]
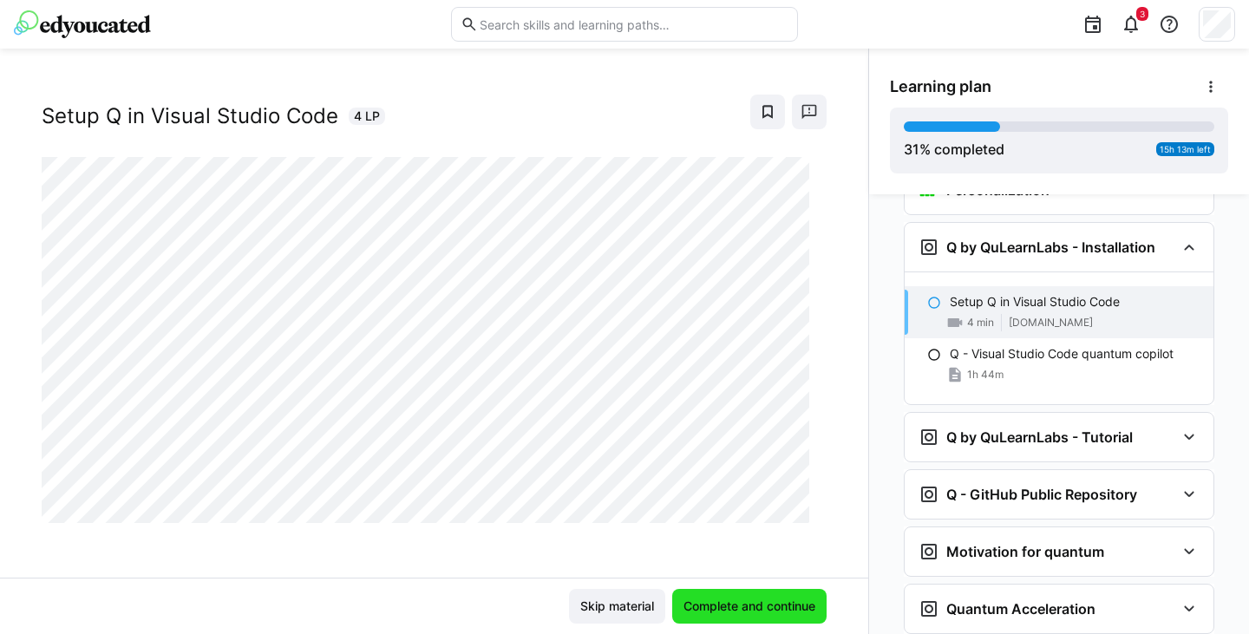
click at [711, 605] on span "Complete and continue" at bounding box center [749, 606] width 137 height 17
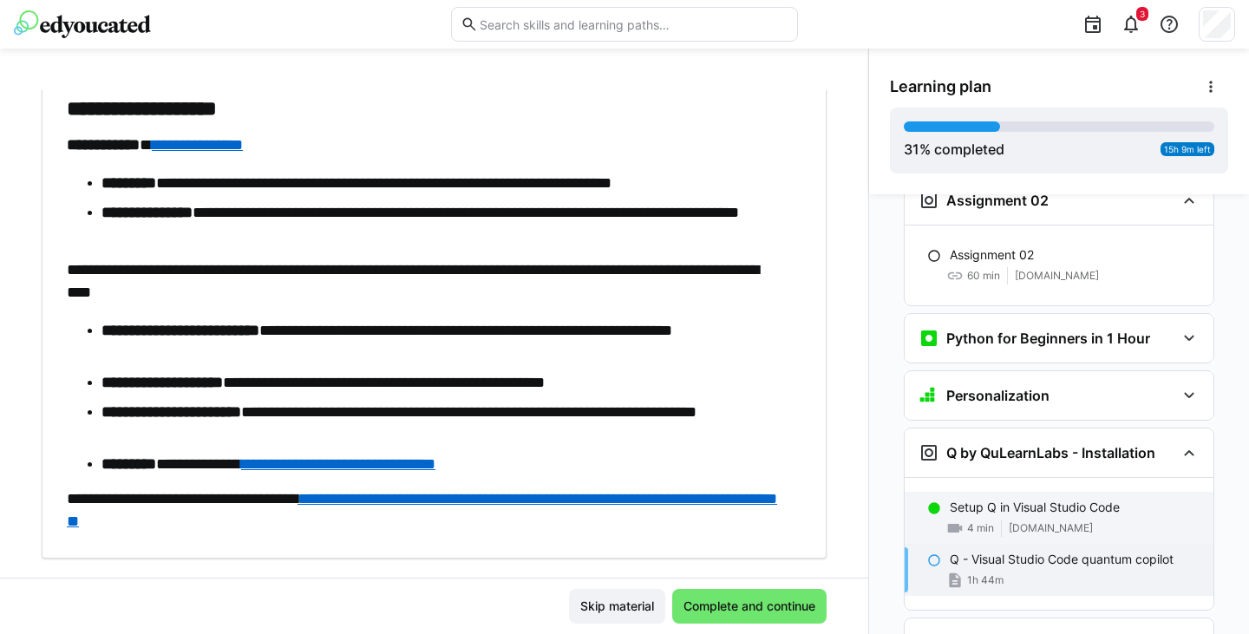
scroll to position [1489, 0]
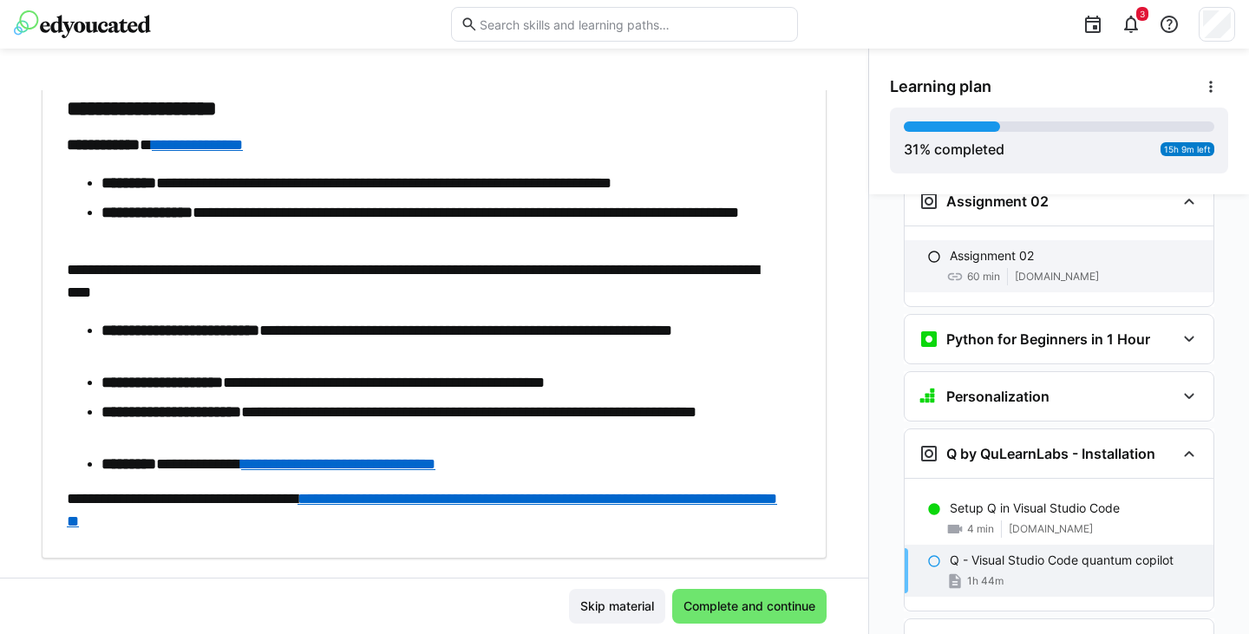
click at [983, 268] on div "60 min" at bounding box center [973, 276] width 54 height 17
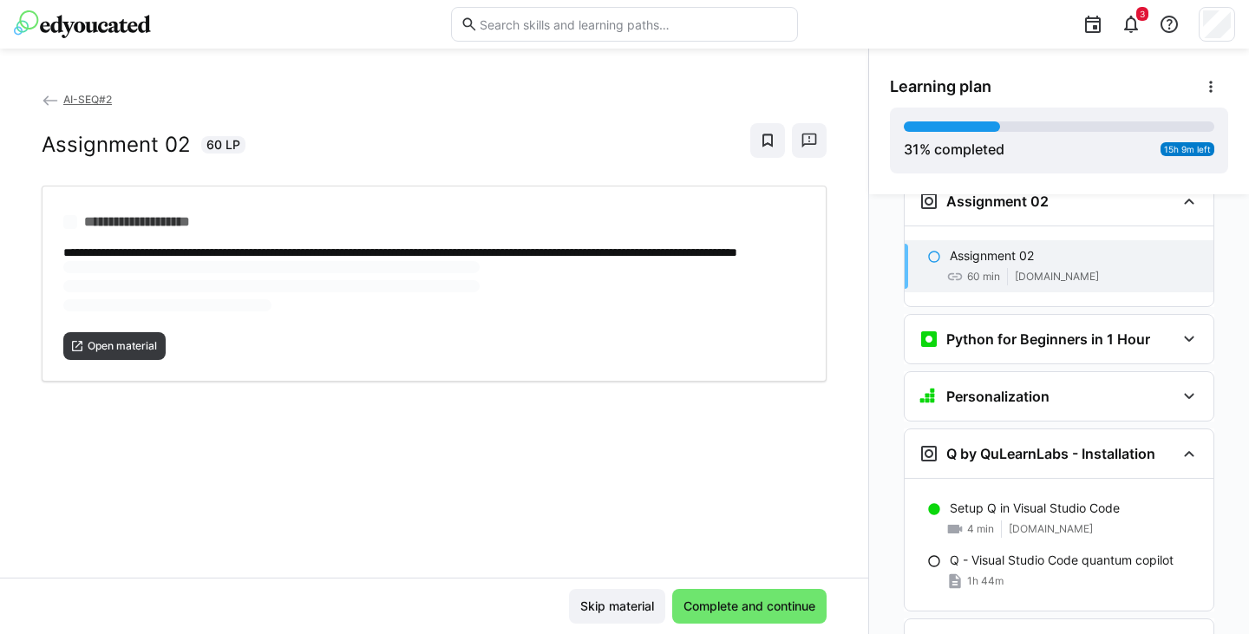
scroll to position [1443, 0]
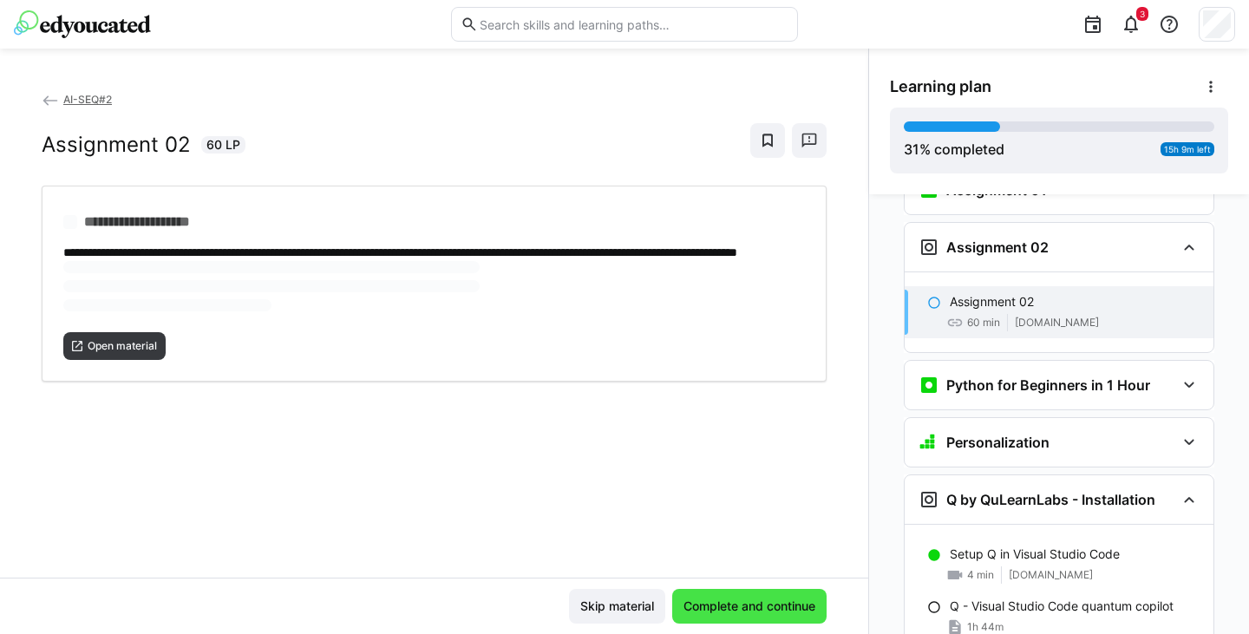
click at [709, 603] on span "Complete and continue" at bounding box center [749, 606] width 137 height 17
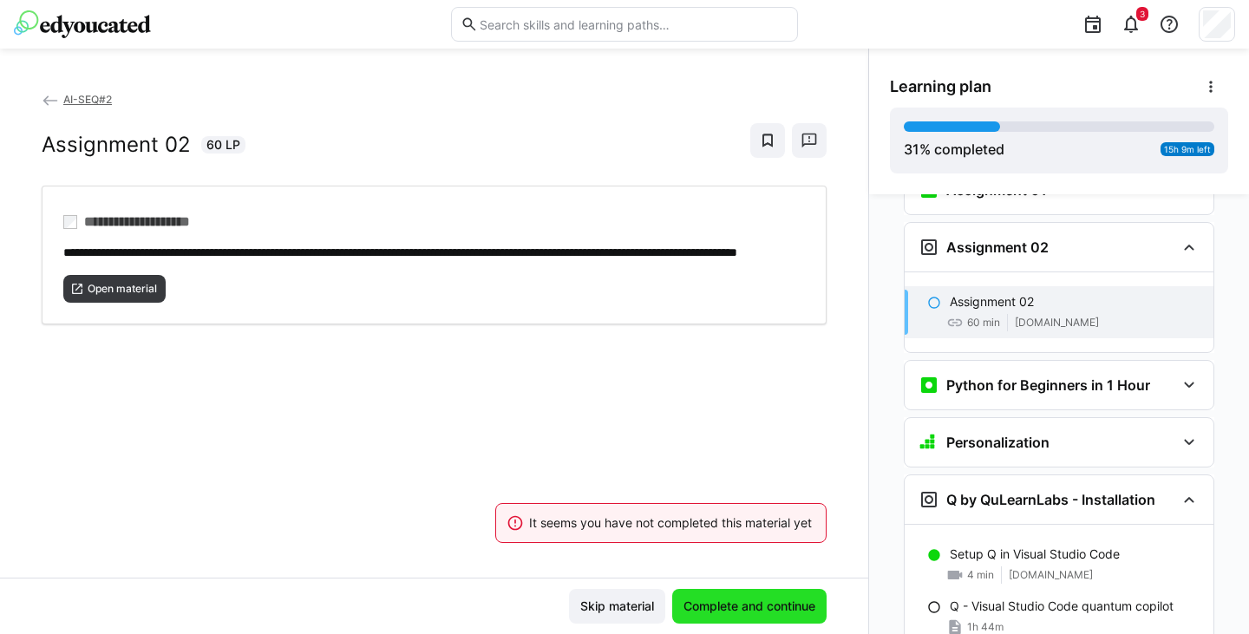
click at [710, 604] on span "Complete and continue" at bounding box center [749, 606] width 137 height 17
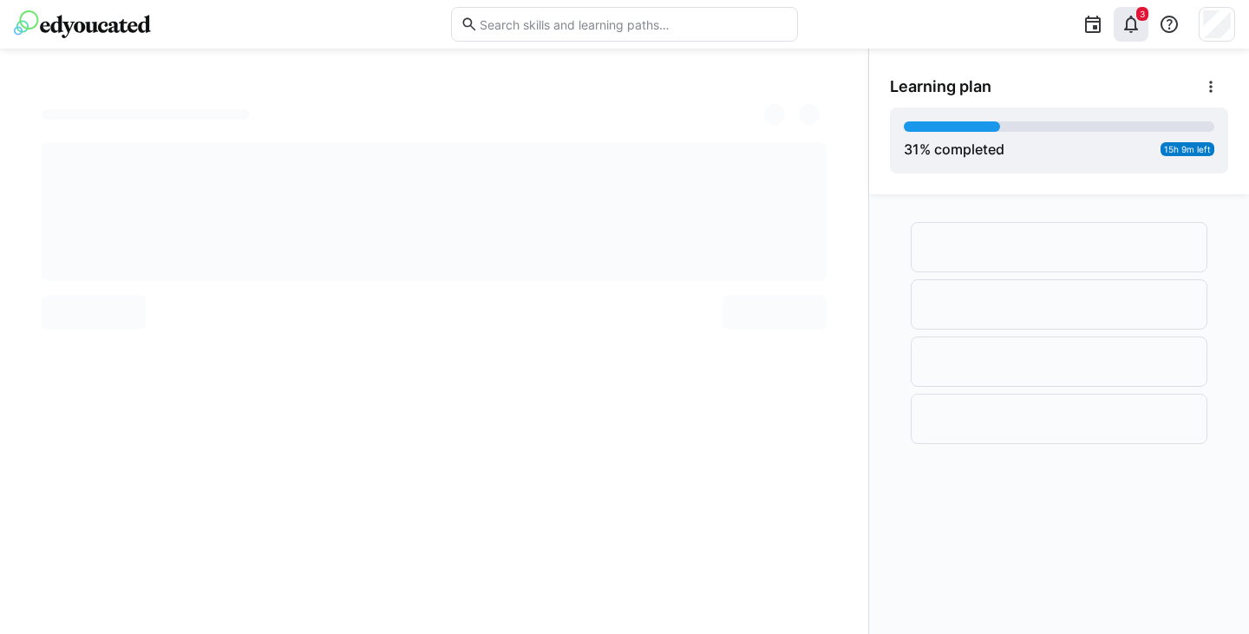
click at [1130, 26] on eds-icon at bounding box center [1131, 24] width 21 height 21
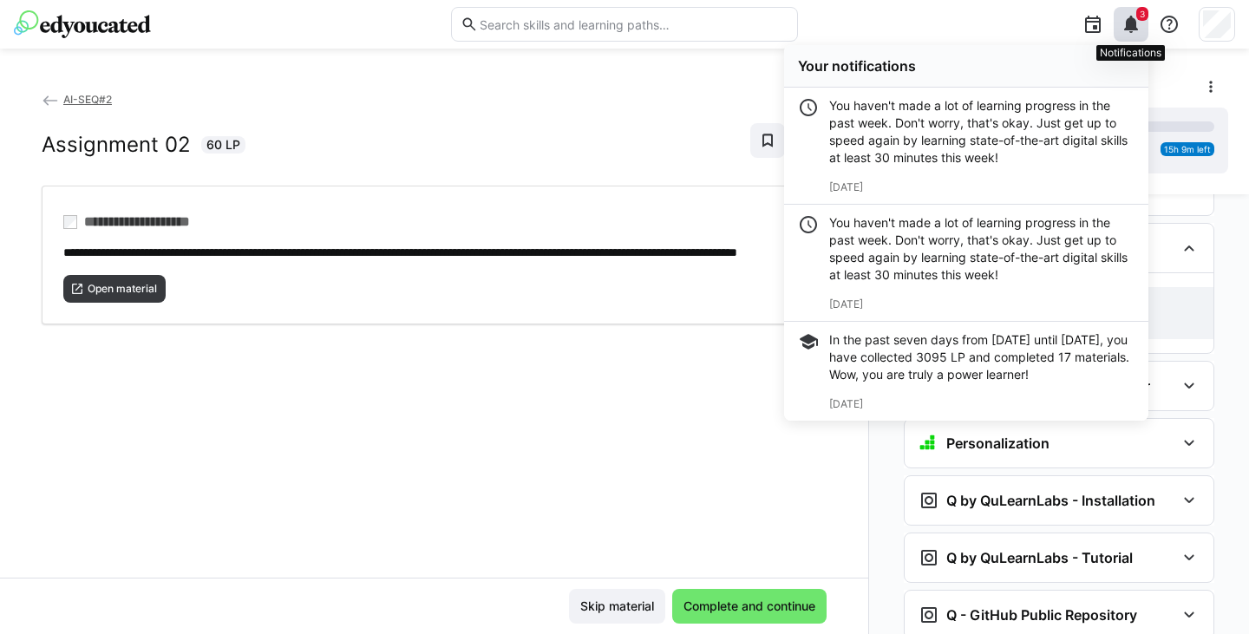
scroll to position [1443, 0]
click at [706, 439] on div "**********" at bounding box center [434, 333] width 868 height 487
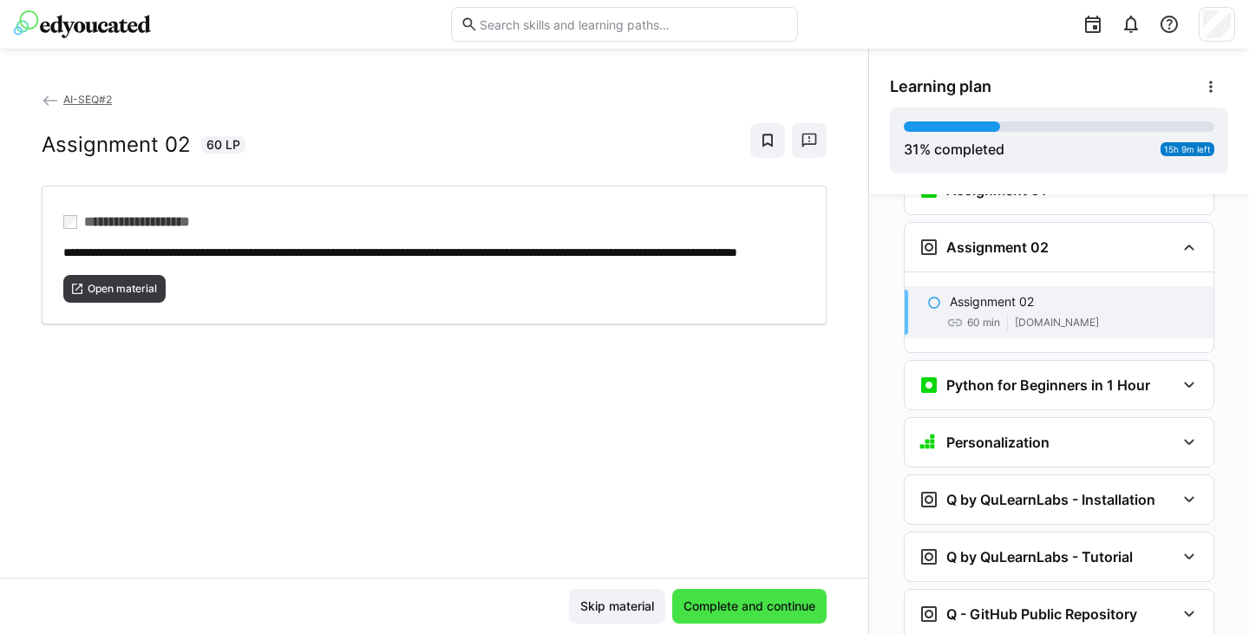
click at [748, 610] on span "Complete and continue" at bounding box center [749, 606] width 137 height 17
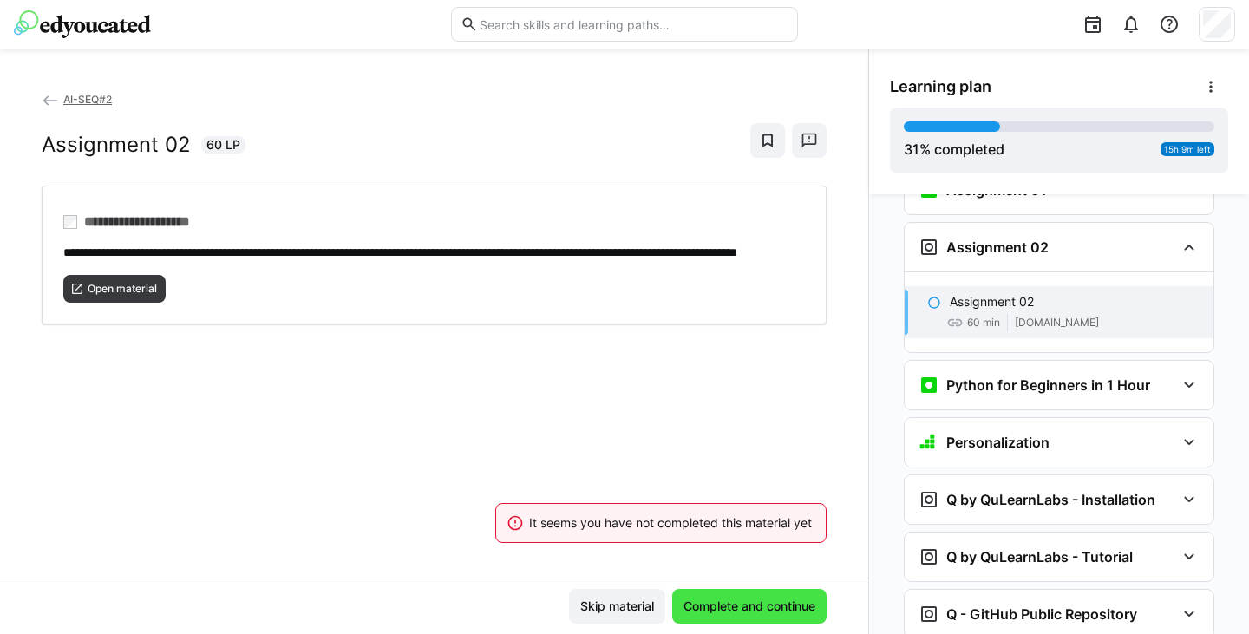
click at [752, 601] on span "Complete and continue" at bounding box center [749, 606] width 137 height 17
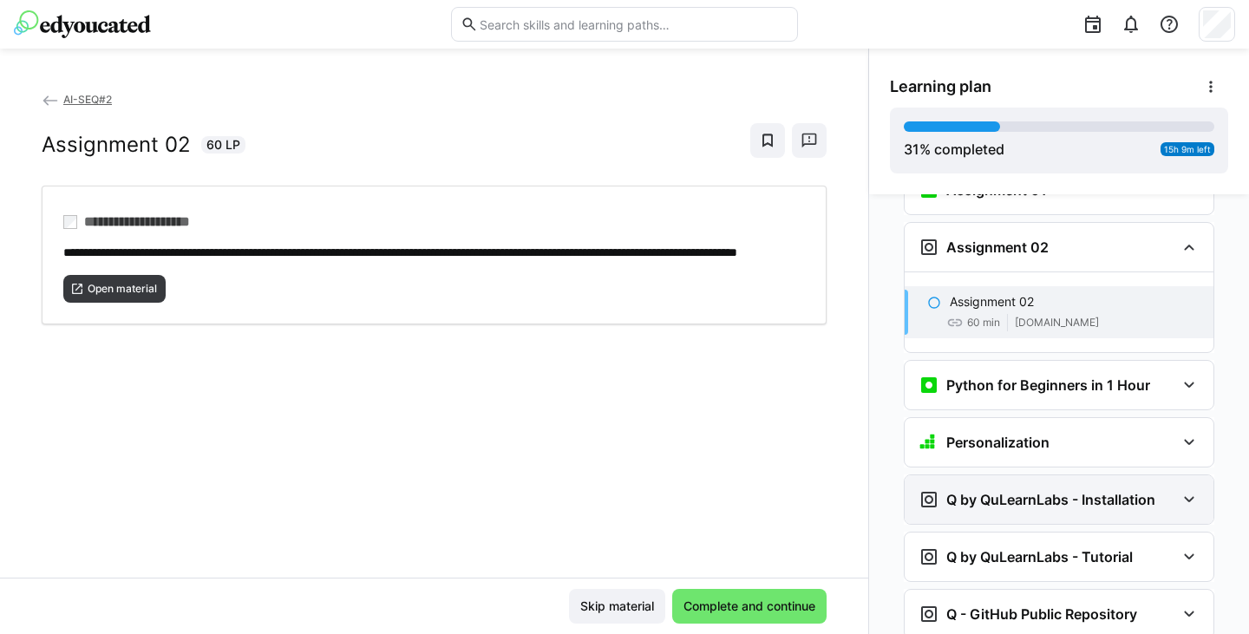
click at [1036, 491] on h3 "Q by QuLearnLabs - Installation" at bounding box center [1050, 499] width 209 height 17
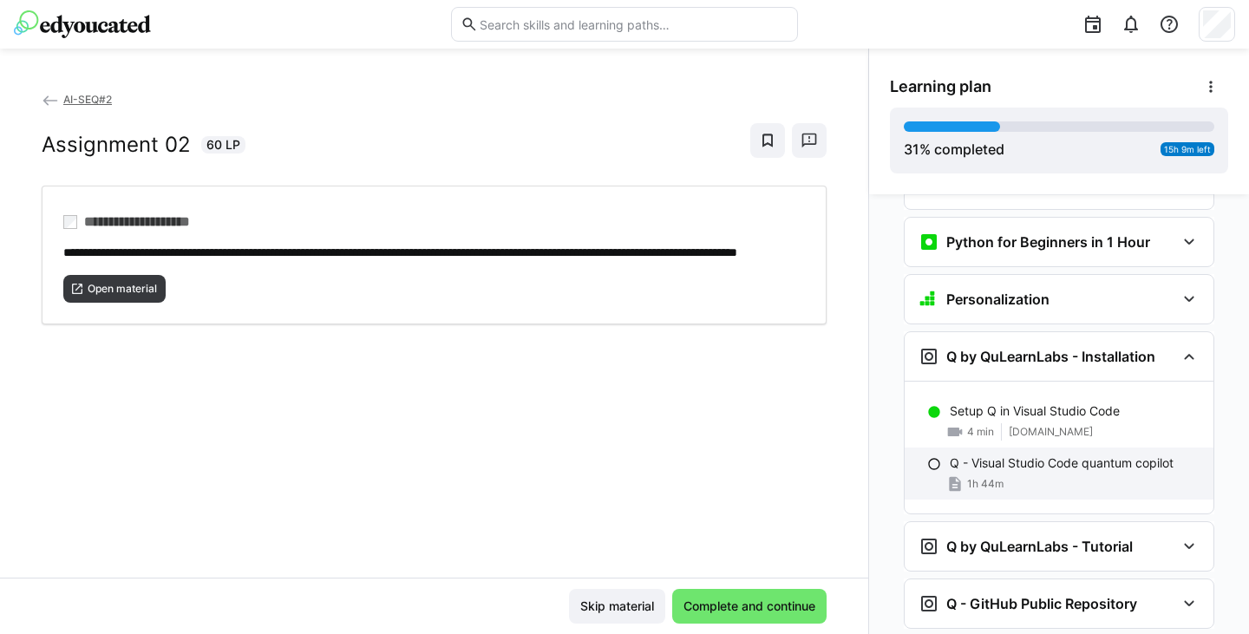
click at [1039, 454] on p "Q - Visual Studio Code quantum copilot" at bounding box center [1062, 462] width 224 height 17
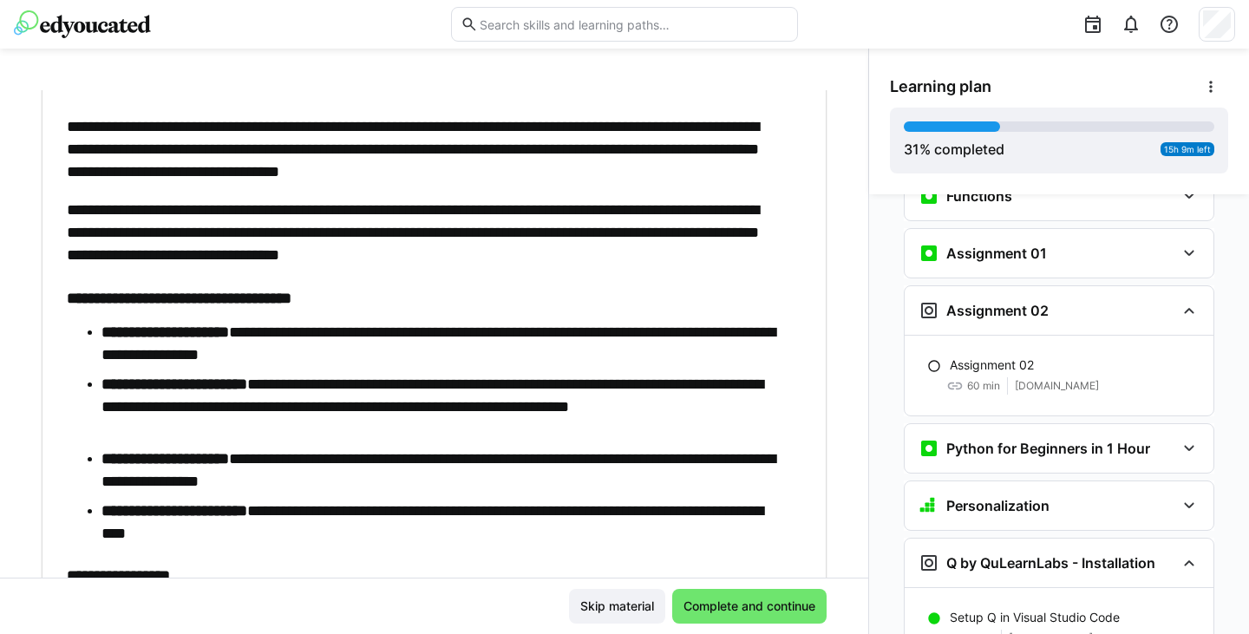
scroll to position [1376, 0]
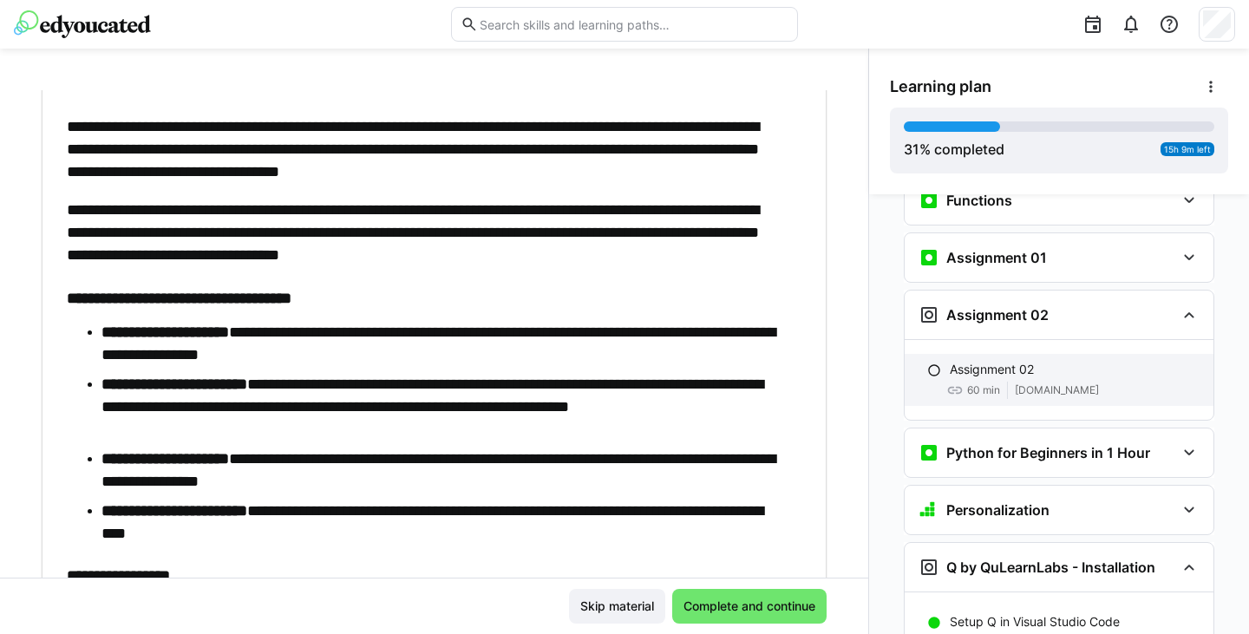
click at [977, 361] on p "Assignment 02" at bounding box center [992, 369] width 84 height 17
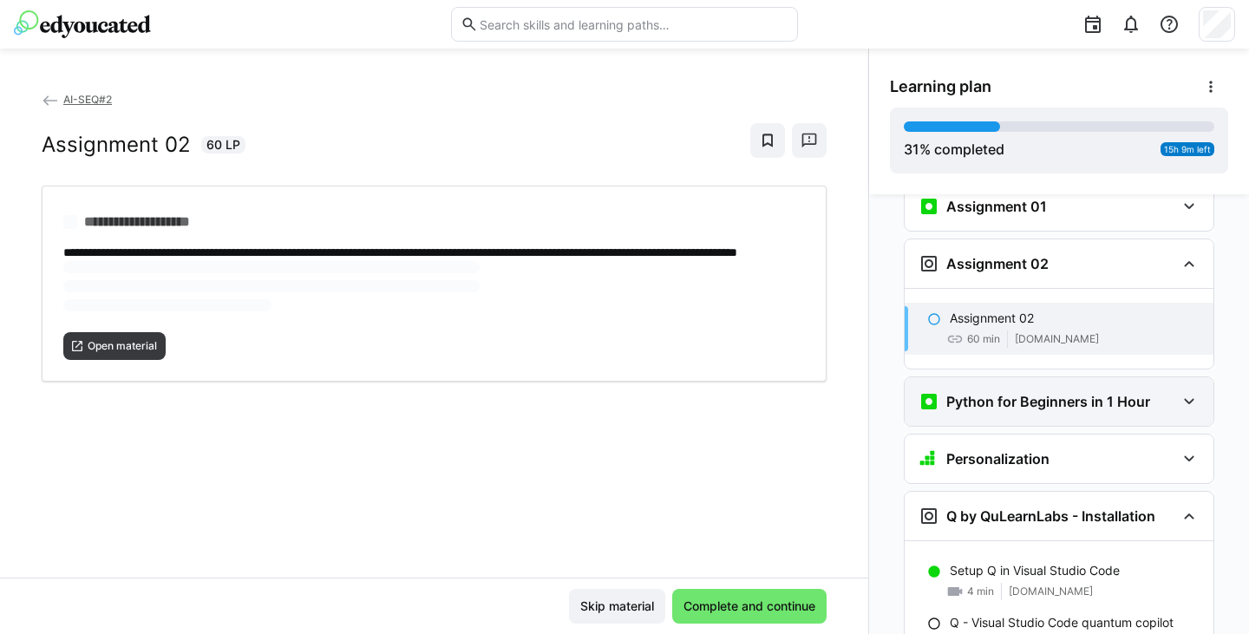
scroll to position [1443, 0]
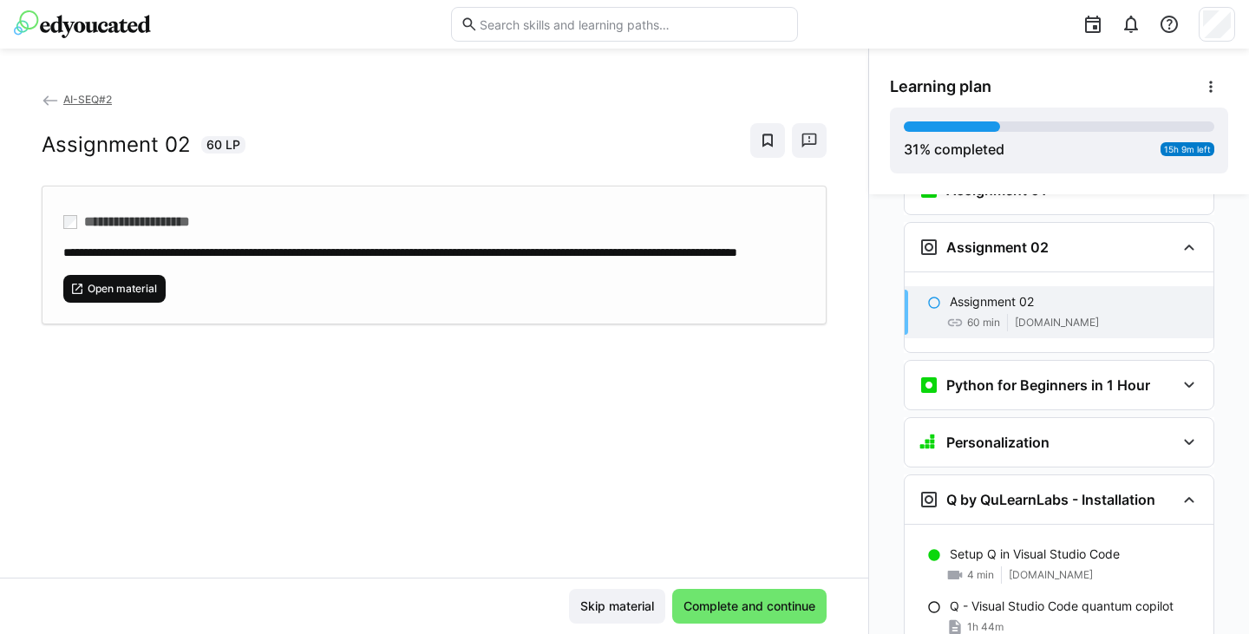
click at [120, 296] on span "Open material" at bounding box center [122, 289] width 73 height 14
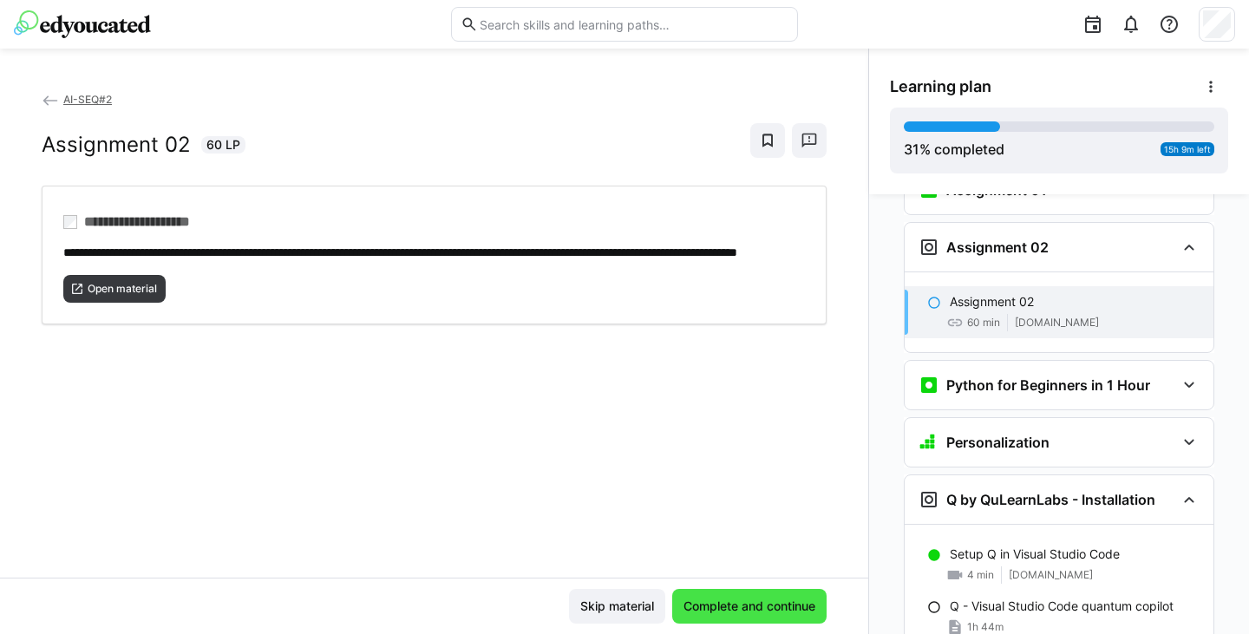
click at [737, 605] on span "Complete and continue" at bounding box center [749, 606] width 137 height 17
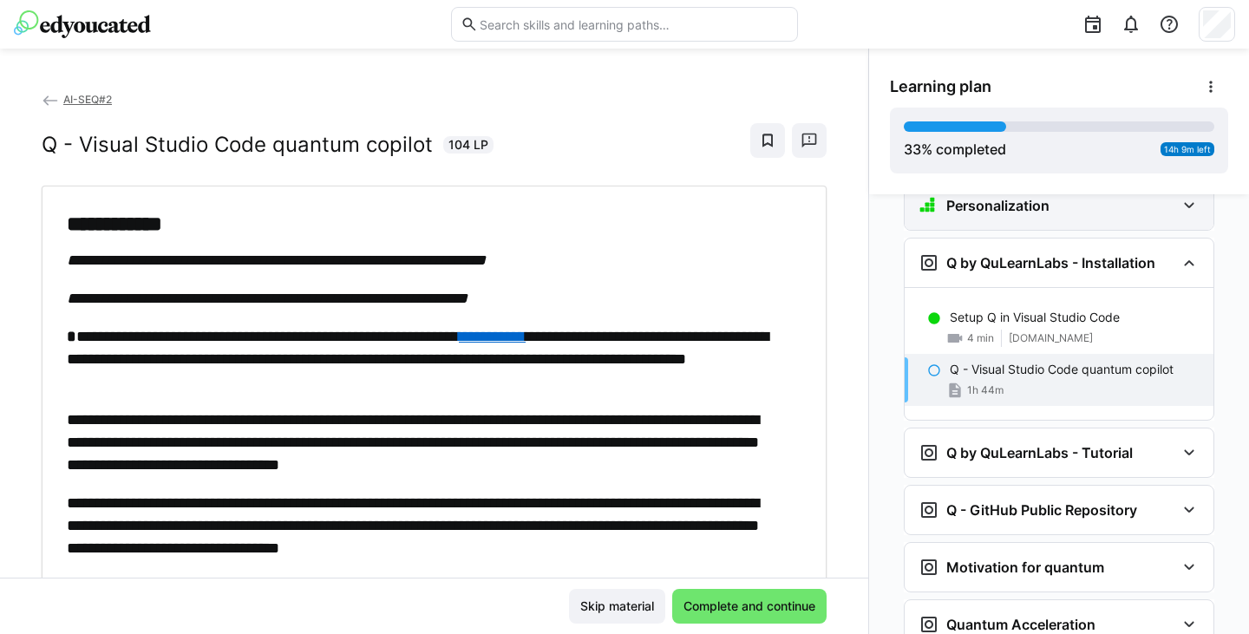
scroll to position [1681, 0]
click at [998, 443] on h3 "Q by QuLearnLabs - Tutorial" at bounding box center [1039, 451] width 186 height 17
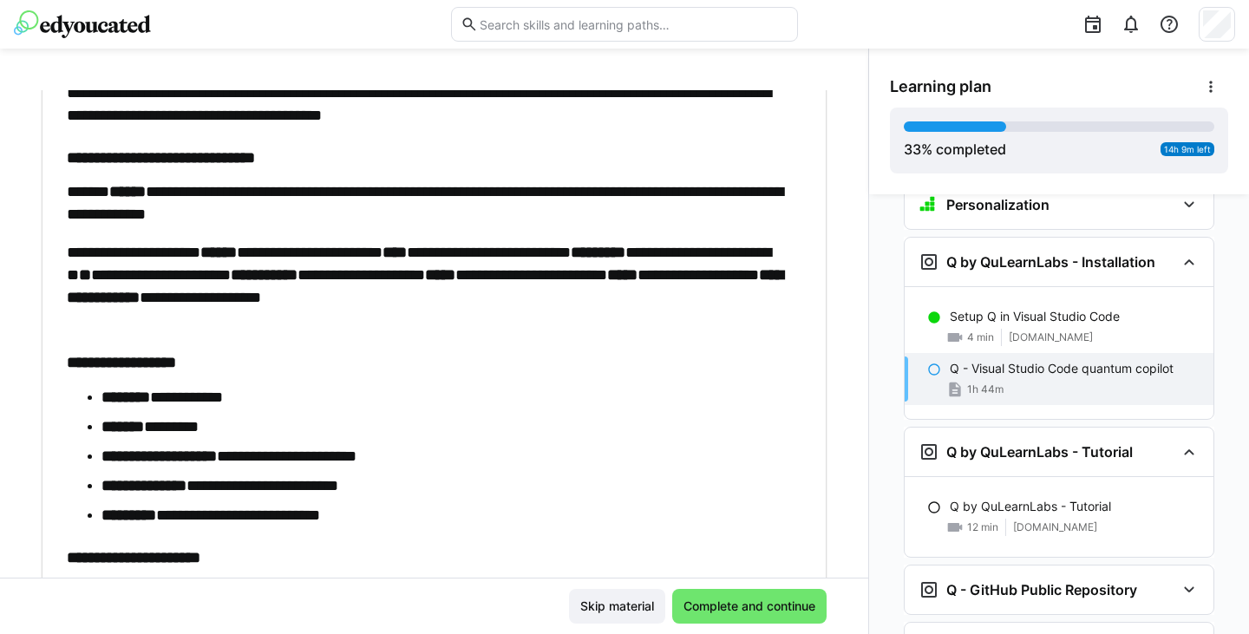
scroll to position [1312, 0]
click at [607, 283] on strong "*****" at bounding box center [622, 275] width 30 height 16
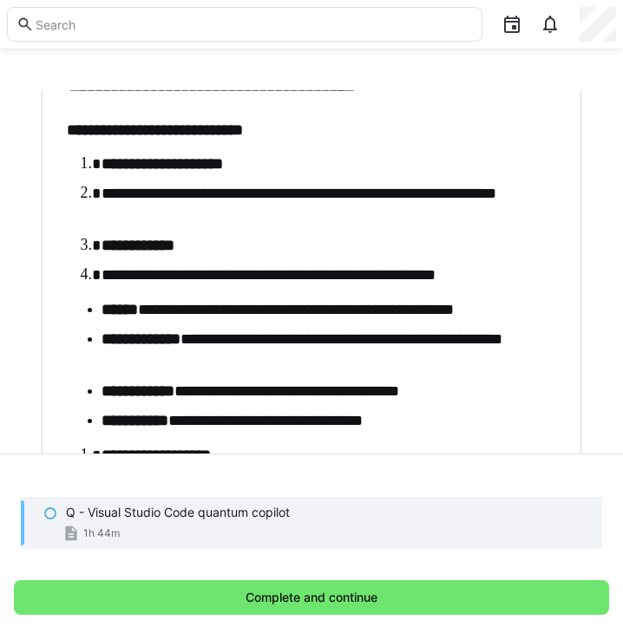
scroll to position [3844, 0]
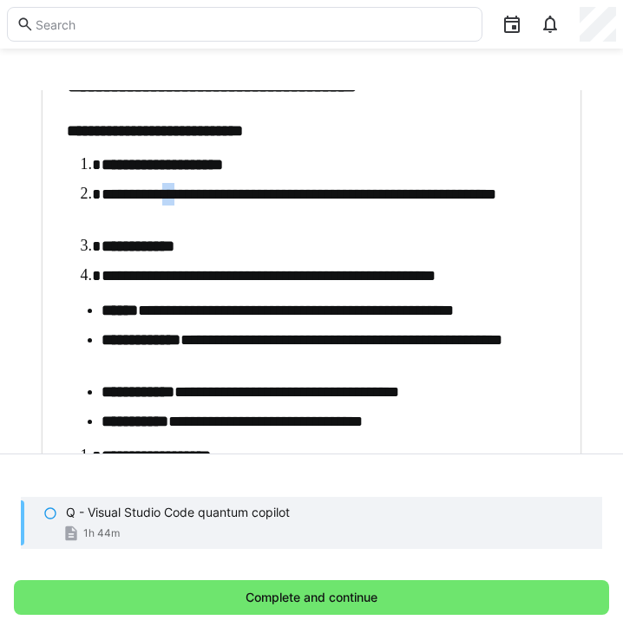
drag, startPoint x: 187, startPoint y: 212, endPoint x: 173, endPoint y: 205, distance: 16.7
click at [173, 205] on ol "**********" at bounding box center [307, 221] width 480 height 134
click at [376, 287] on li "**********" at bounding box center [324, 276] width 446 height 23
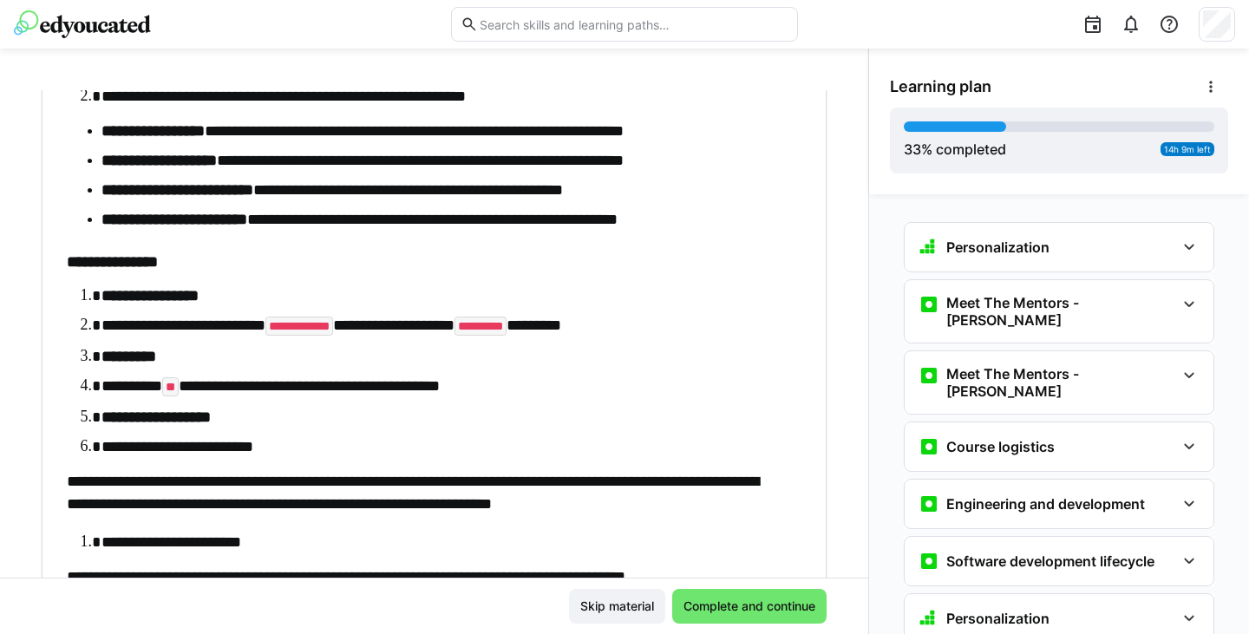
scroll to position [3473, 0]
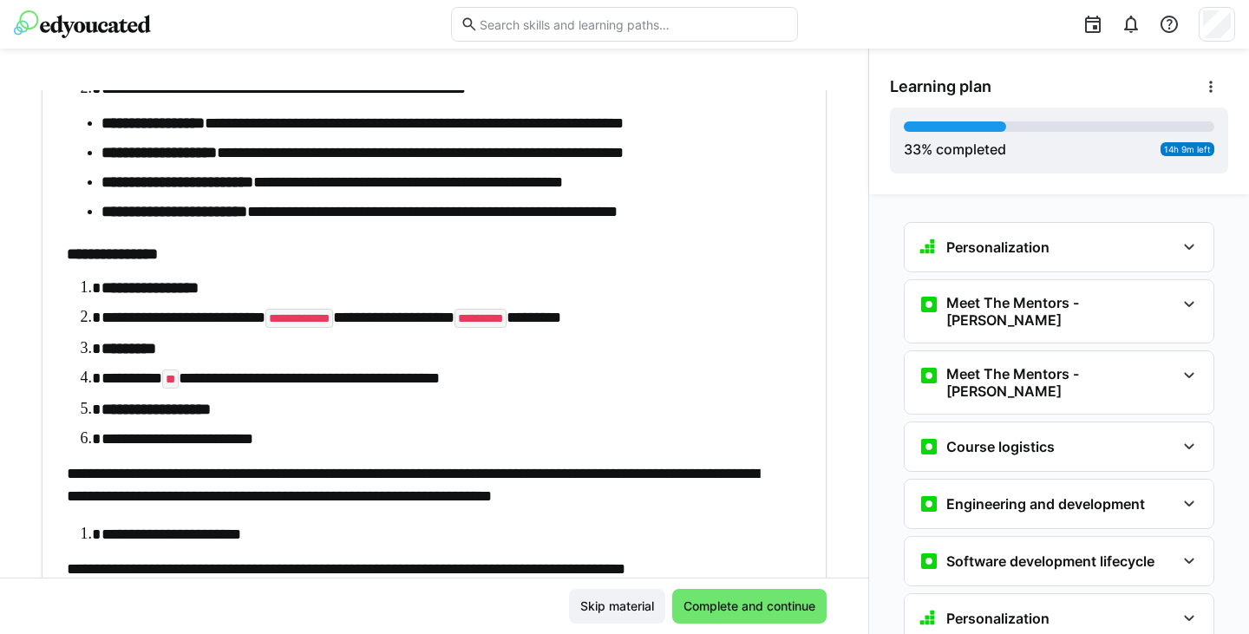
click at [346, 441] on li "**********" at bounding box center [442, 439] width 683 height 23
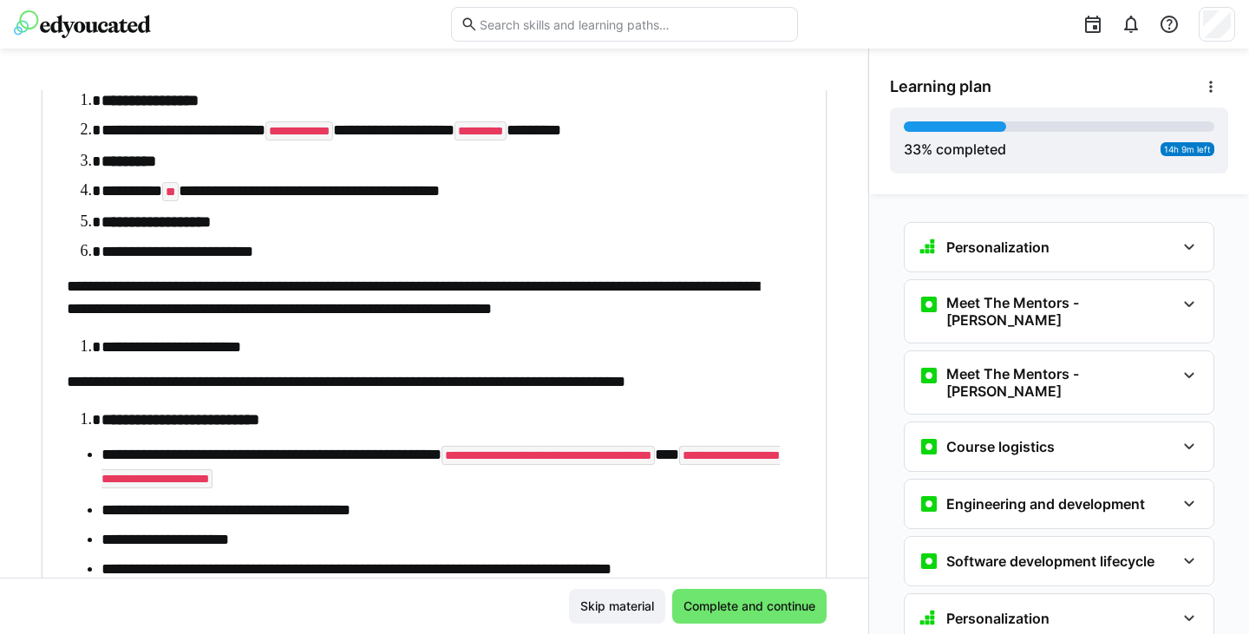
scroll to position [3661, 0]
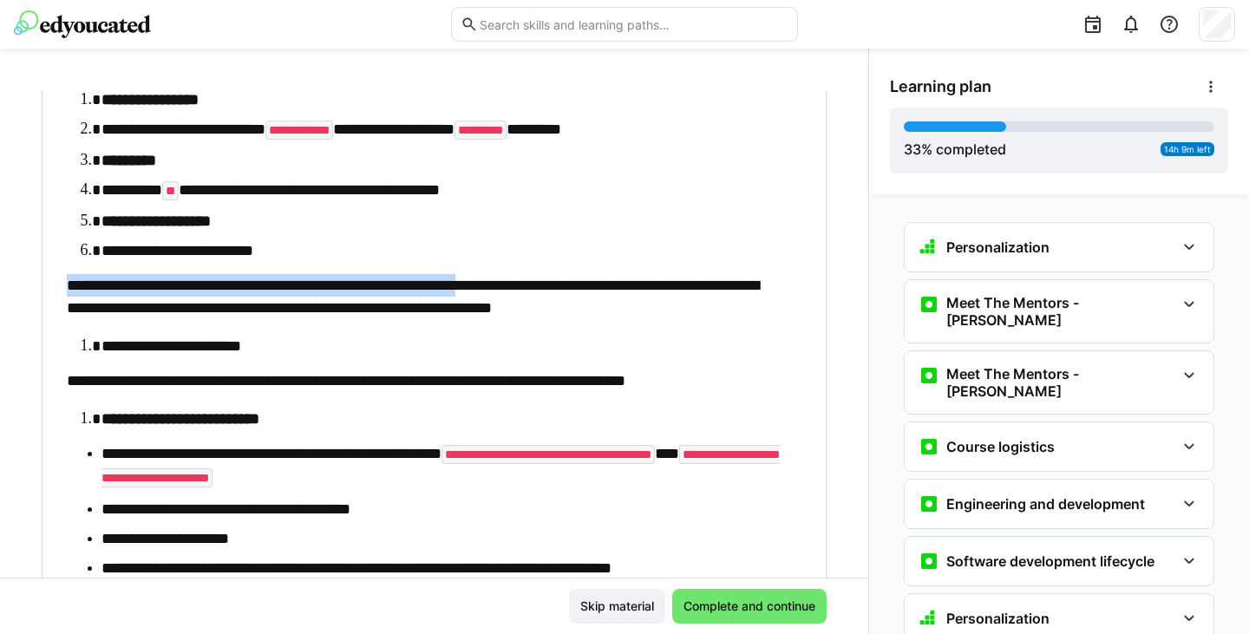
drag, startPoint x: 69, startPoint y: 287, endPoint x: 543, endPoint y: 284, distance: 474.4
click at [543, 284] on p "**********" at bounding box center [425, 296] width 717 height 45
copy p "**********"
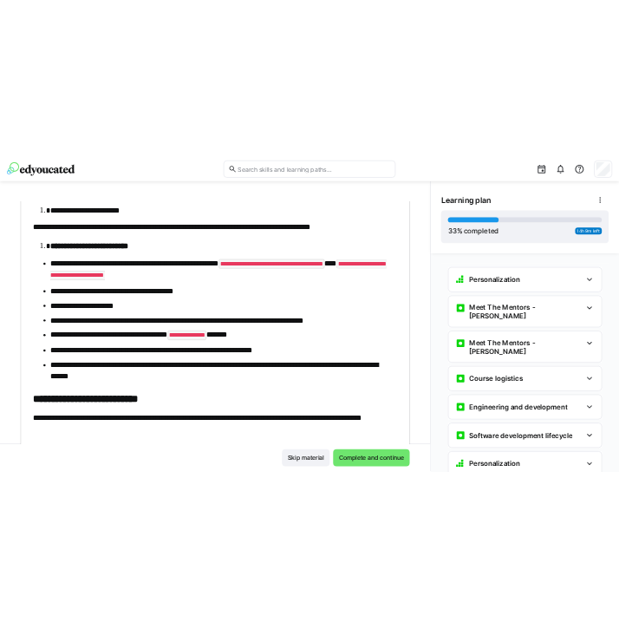
scroll to position [3893, 0]
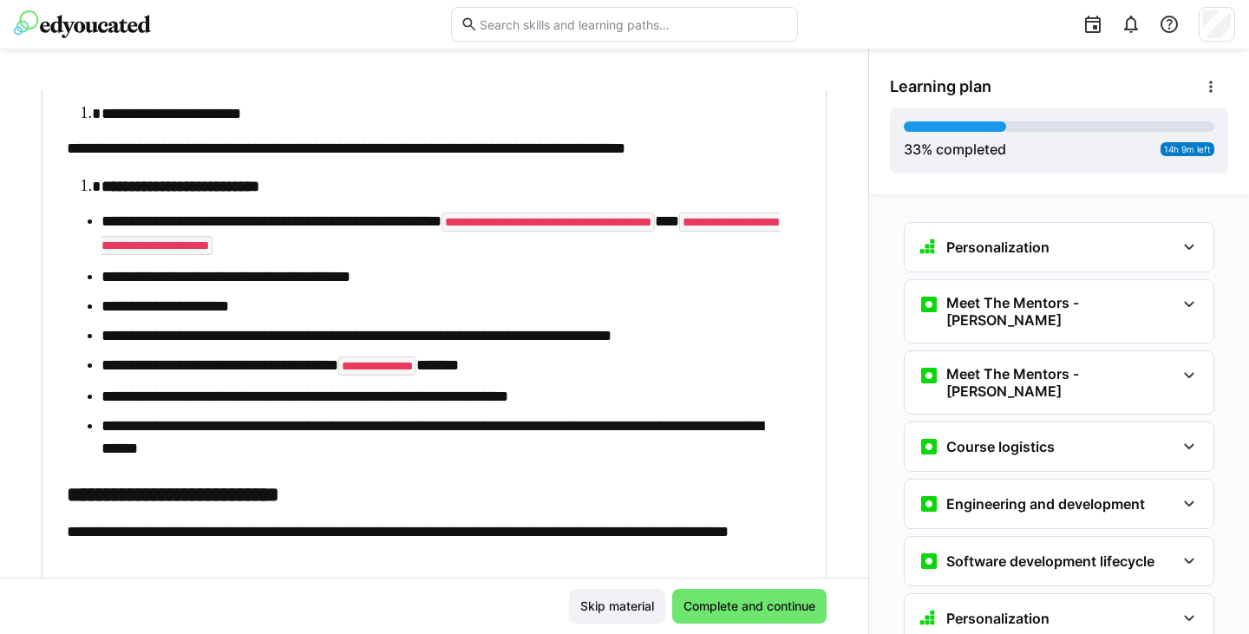
click at [243, 290] on ul "**********" at bounding box center [425, 335] width 717 height 250
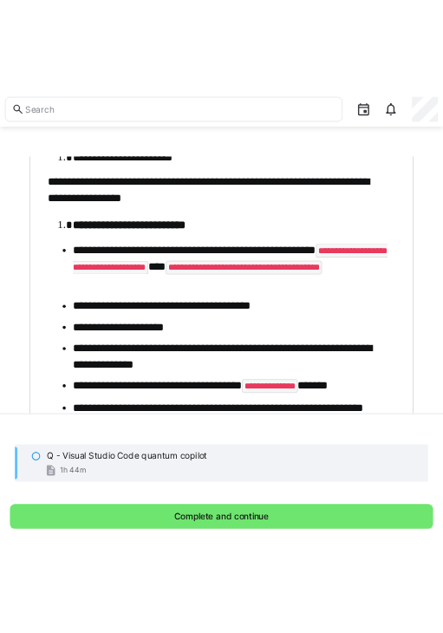
scroll to position [6502, 0]
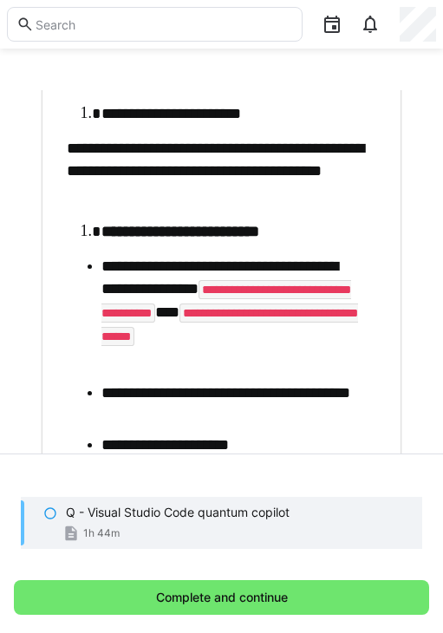
click at [268, 291] on li "**********" at bounding box center [234, 315] width 266 height 120
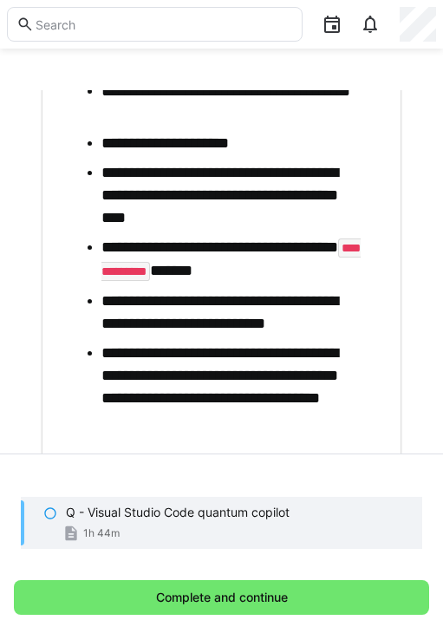
scroll to position [6807, 0]
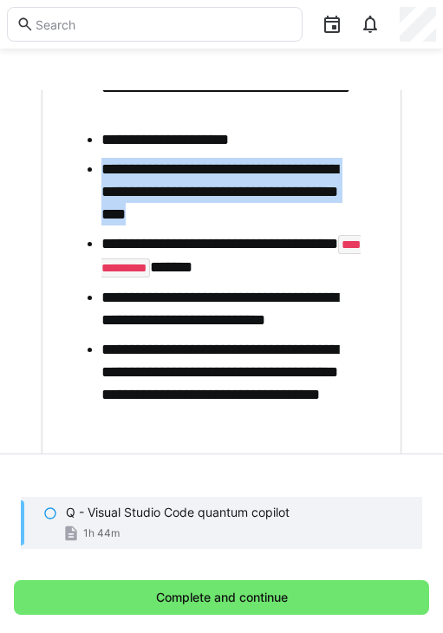
drag, startPoint x: 293, startPoint y: 209, endPoint x: 102, endPoint y: 172, distance: 194.4
click at [102, 172] on li "**********" at bounding box center [234, 192] width 266 height 68
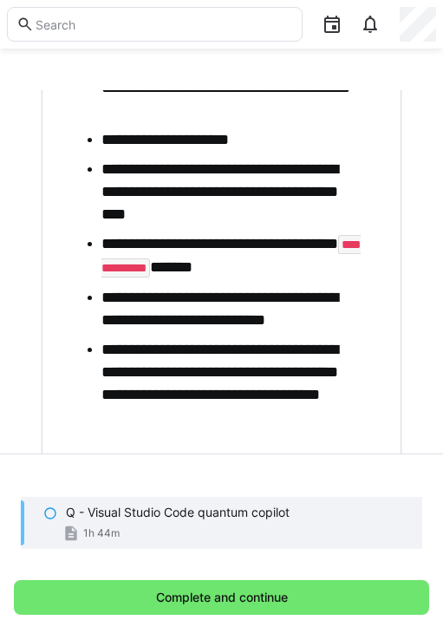
click at [279, 226] on ul "**********" at bounding box center [217, 189] width 301 height 479
click at [263, 260] on li "**********" at bounding box center [234, 255] width 266 height 47
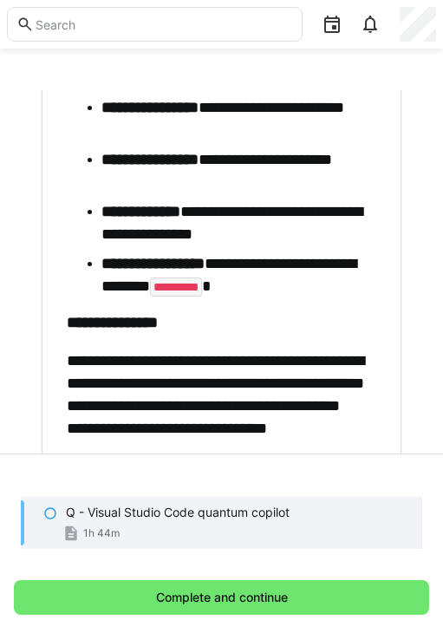
scroll to position [8971, 0]
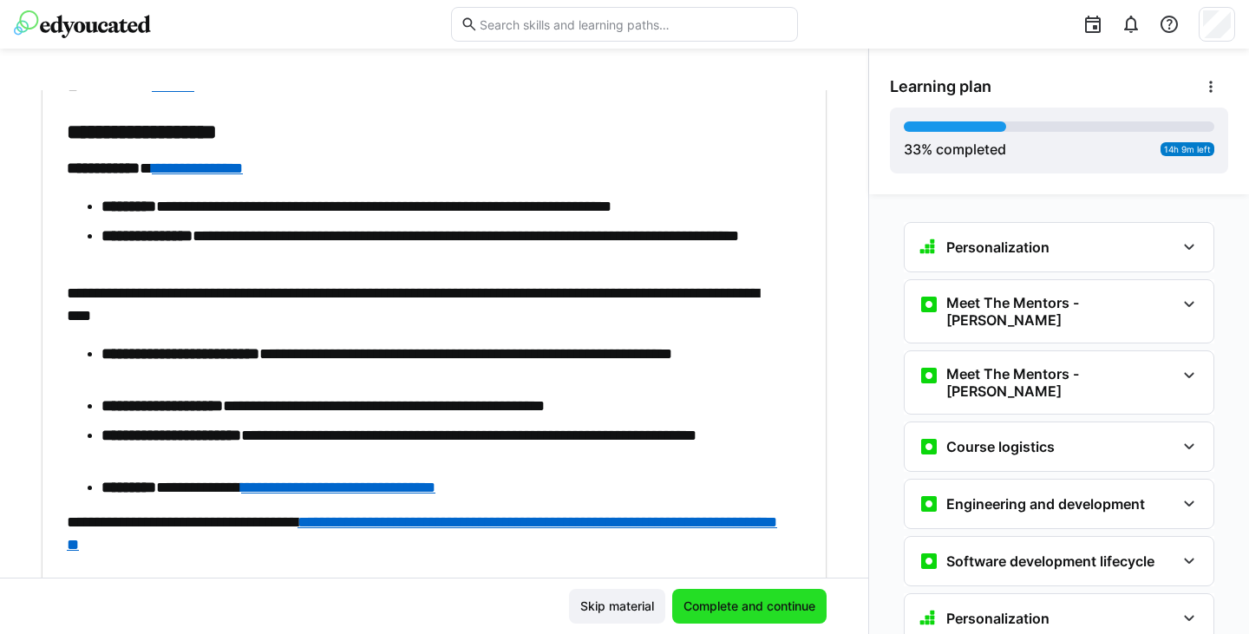
click at [762, 603] on span "Complete and continue" at bounding box center [749, 606] width 137 height 17
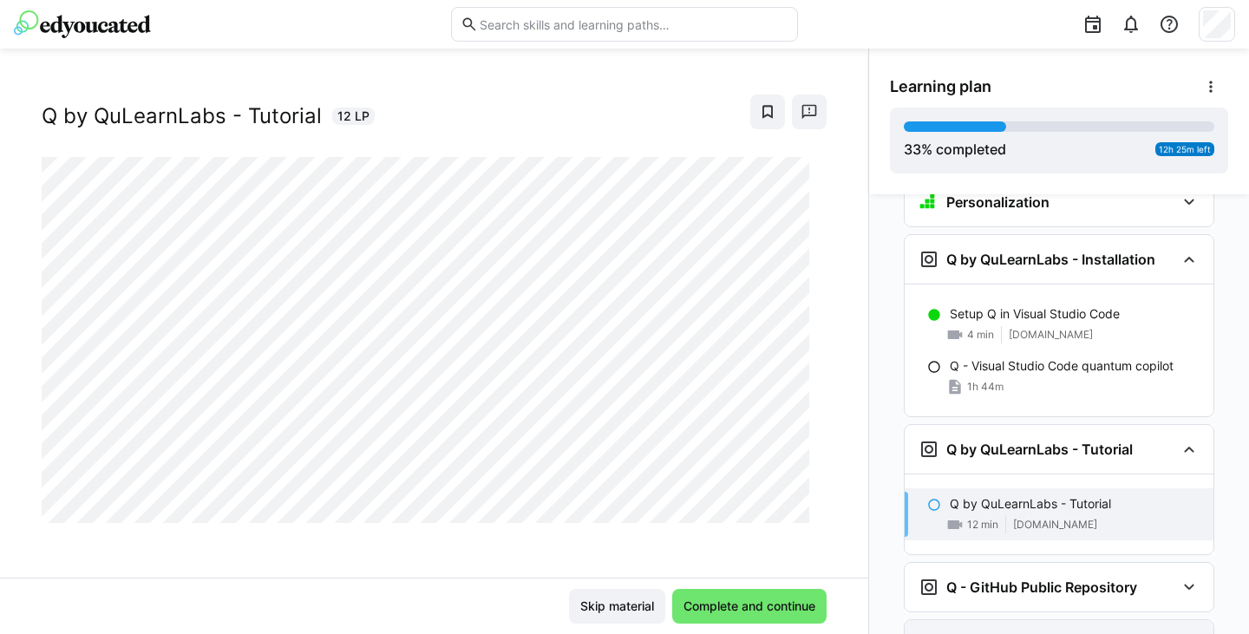
scroll to position [1682, 0]
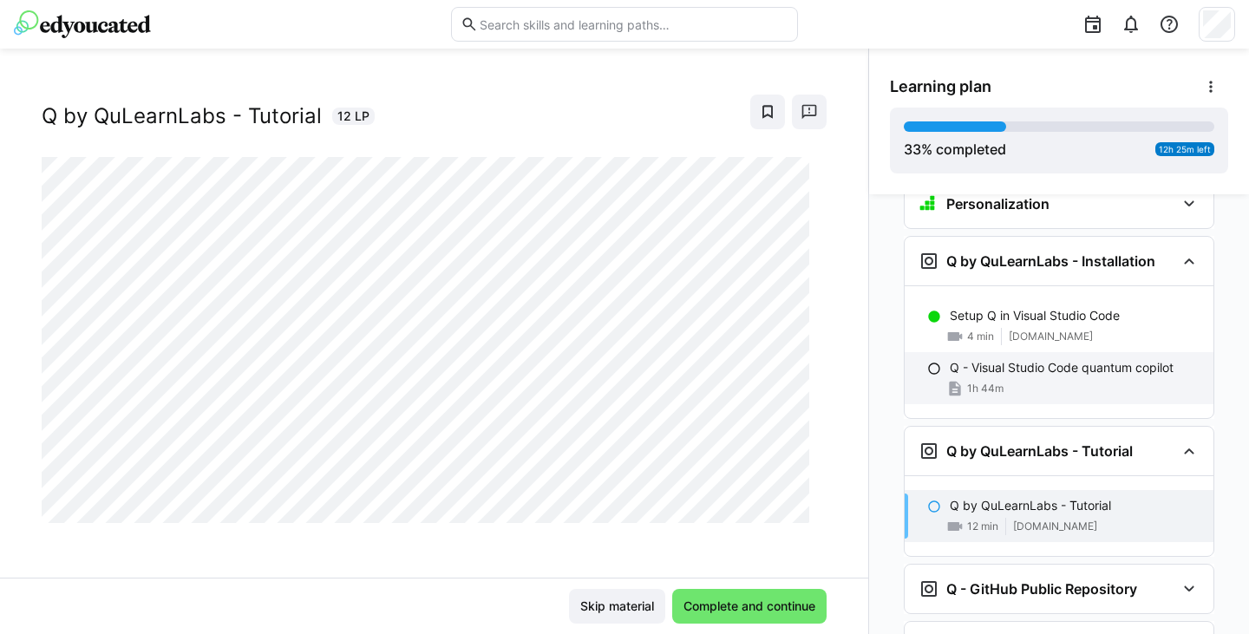
click at [1021, 359] on p "Q - Visual Studio Code quantum copilot" at bounding box center [1062, 367] width 224 height 17
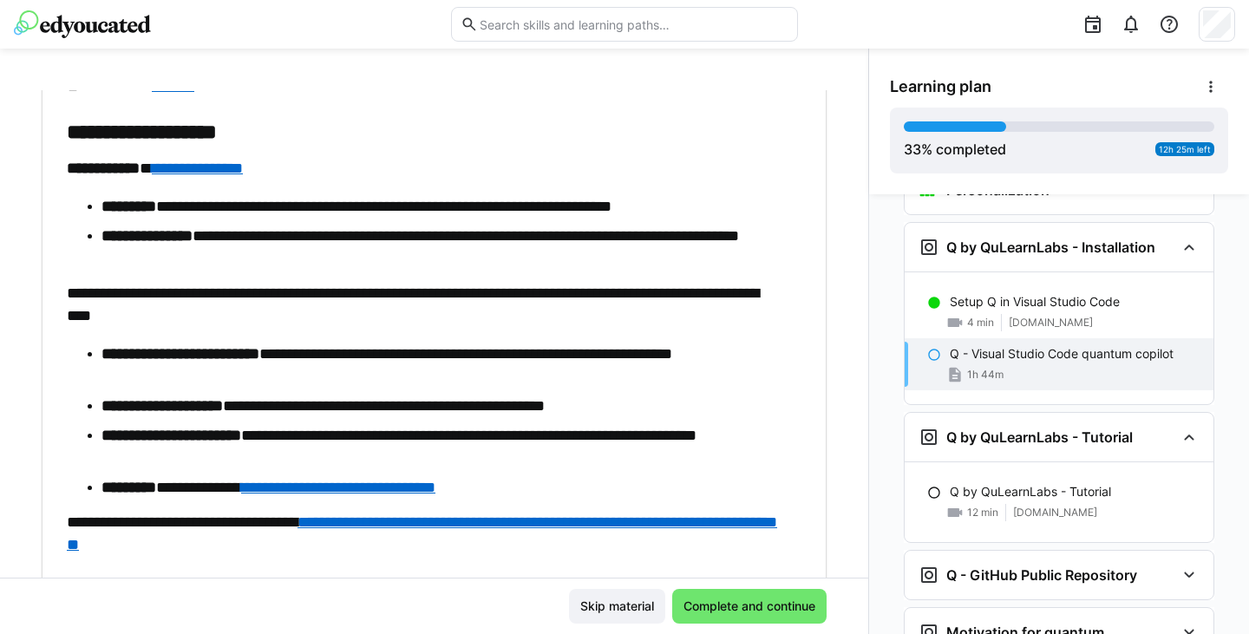
scroll to position [5631, 0]
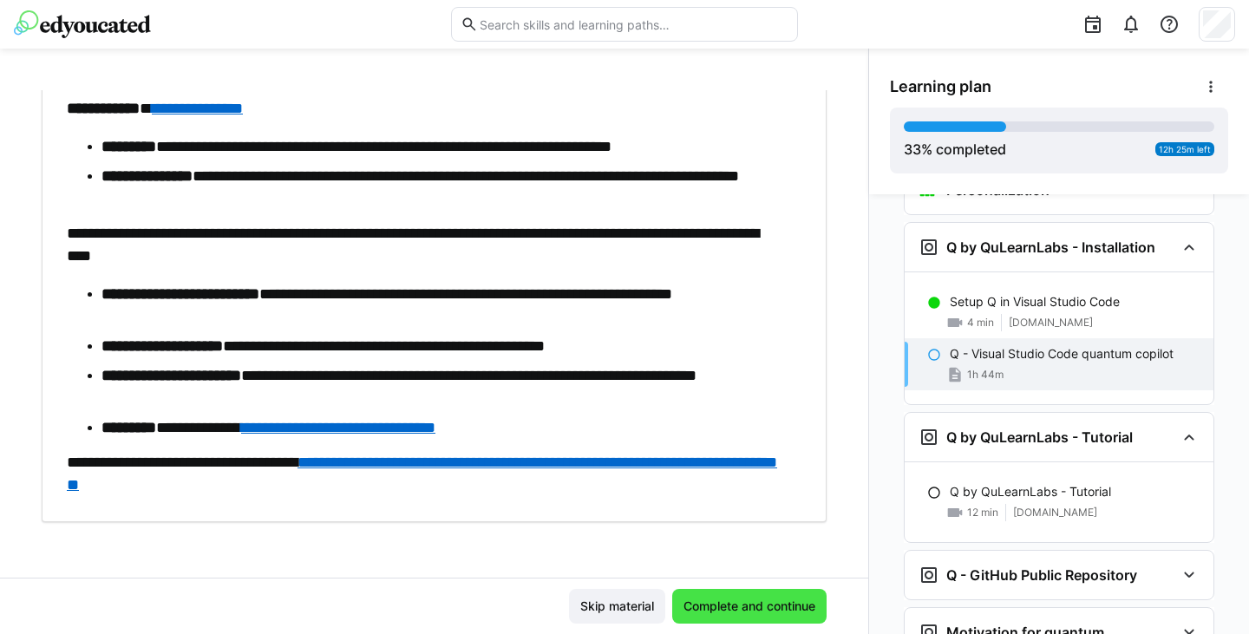
click at [718, 606] on span "Complete and continue" at bounding box center [749, 606] width 137 height 17
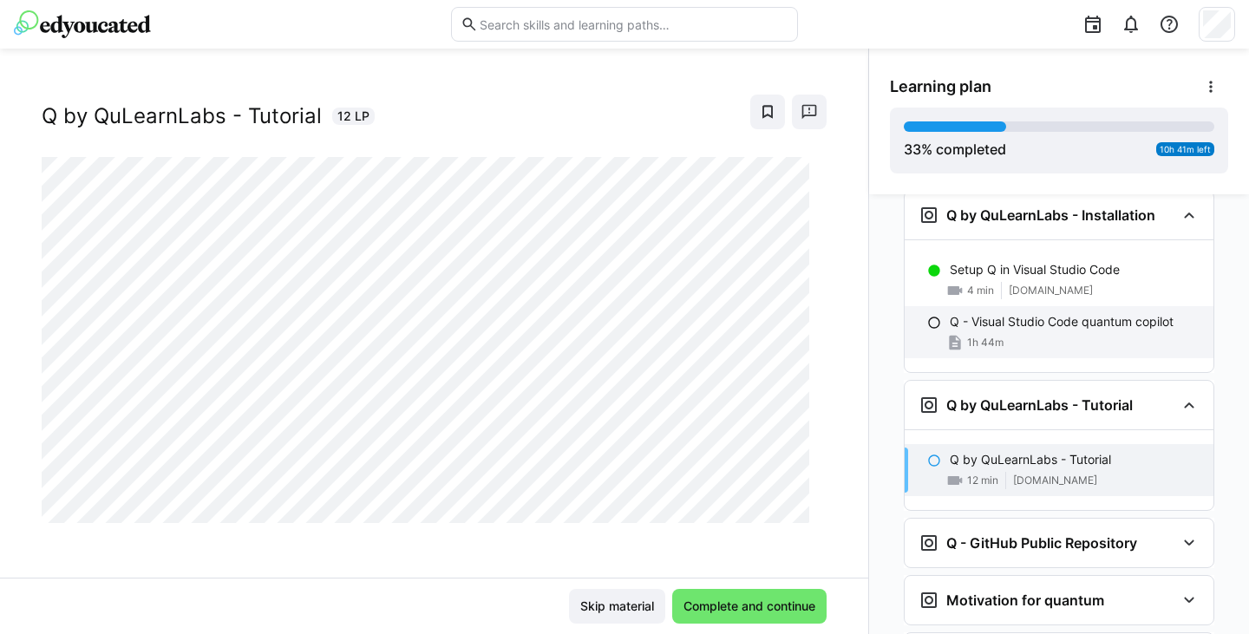
scroll to position [1655, 0]
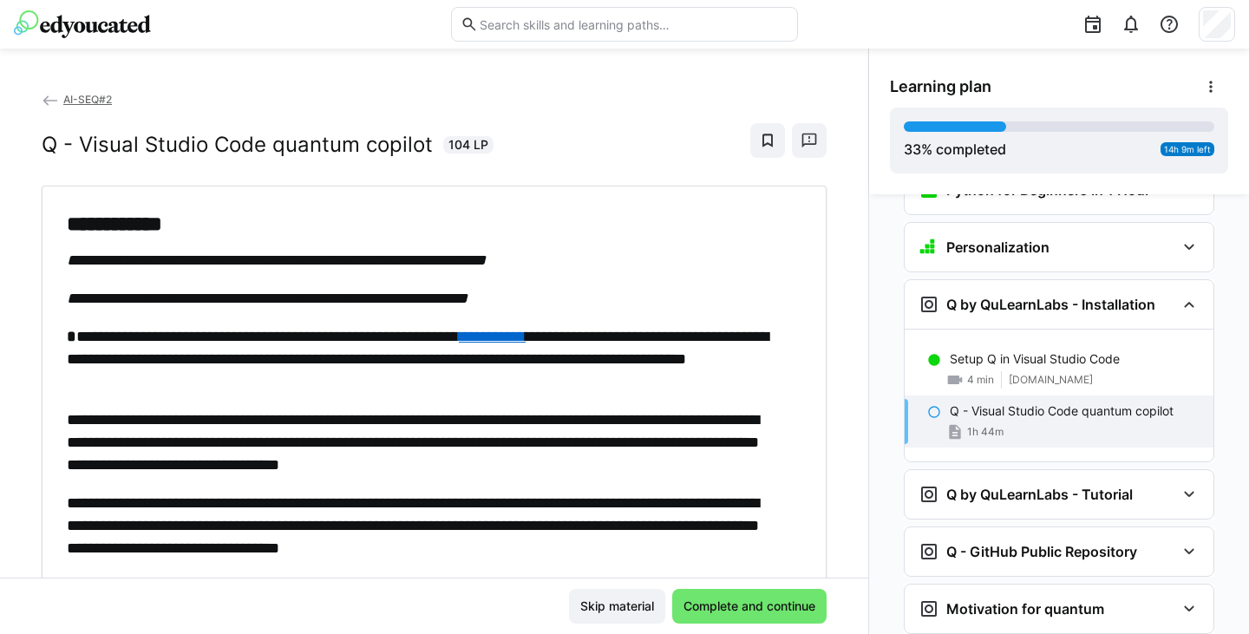
scroll to position [1565, 0]
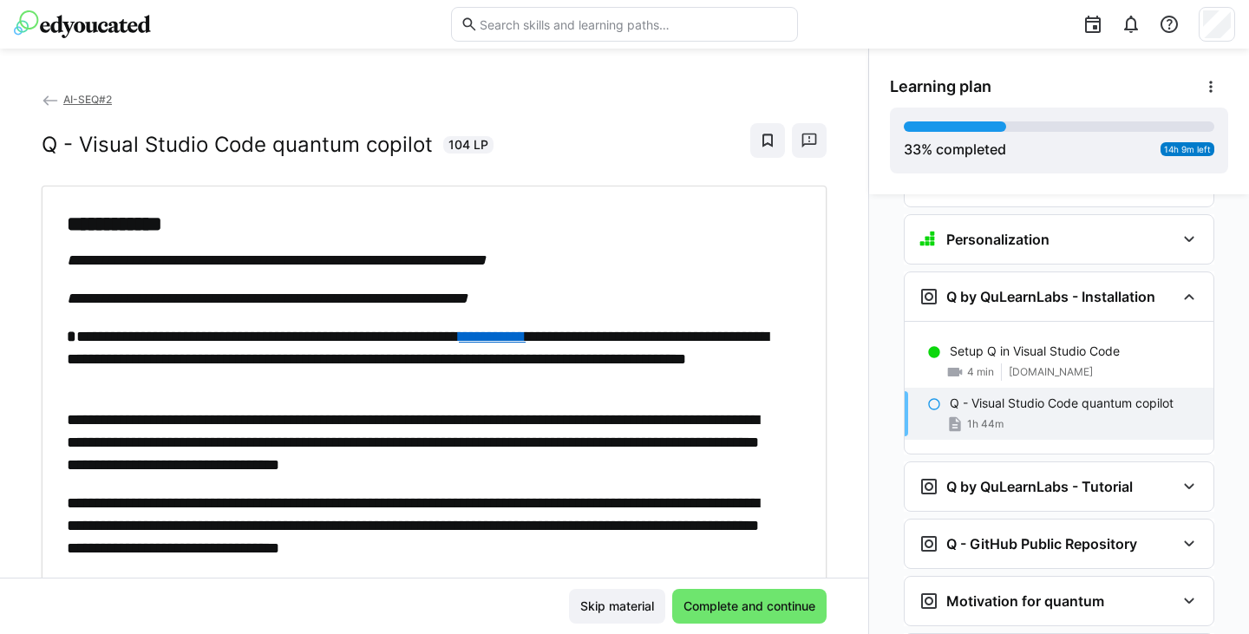
click at [500, 137] on div "Q - Visual Studio Code quantum copilot 104 LP" at bounding box center [434, 140] width 785 height 35
